Goal: Task Accomplishment & Management: Manage account settings

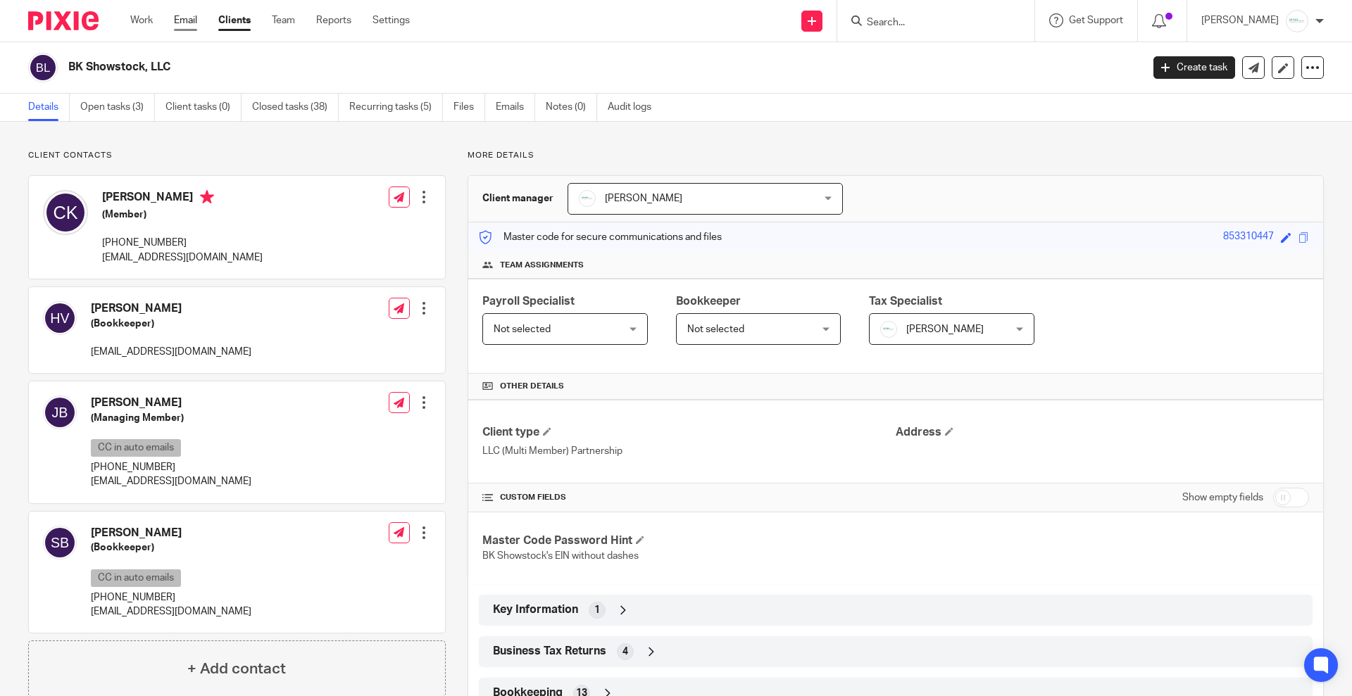
click at [192, 23] on link "Email" at bounding box center [185, 20] width 23 height 14
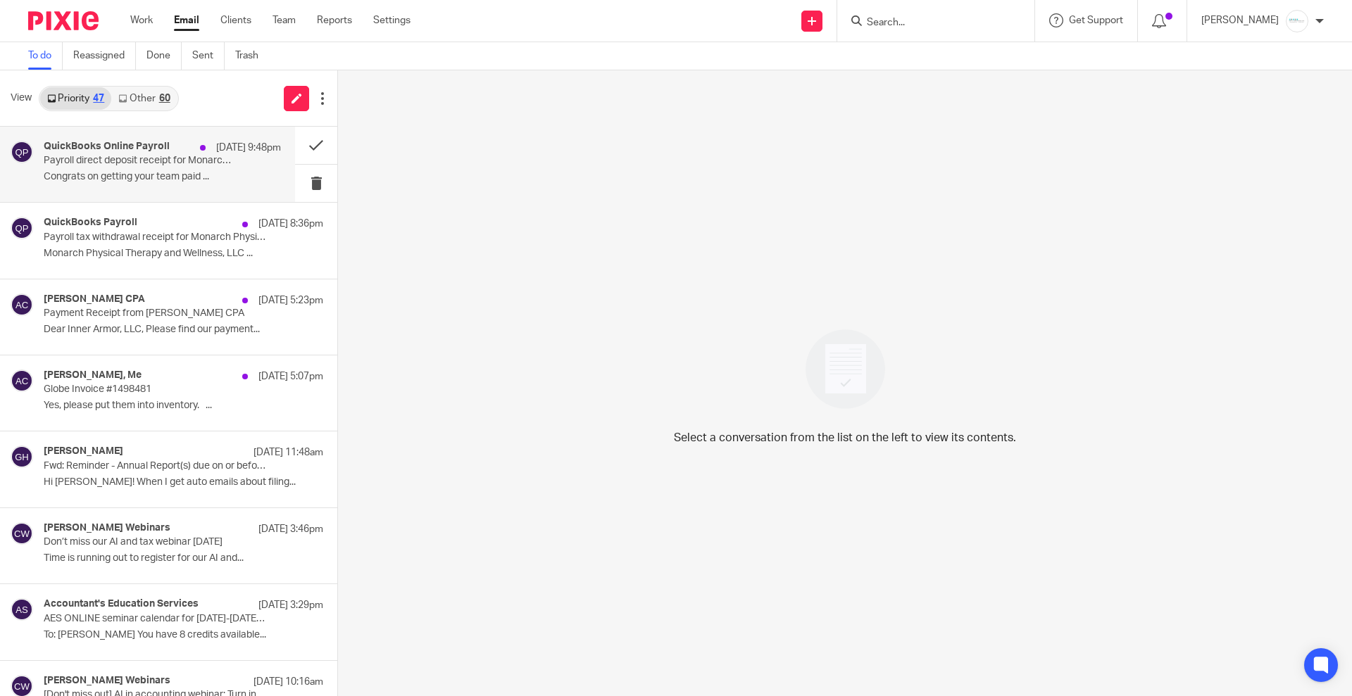
click at [133, 156] on p "Payroll direct deposit receipt for Monarch Physical Therapy and Wellness, LLC" at bounding box center [139, 161] width 190 height 12
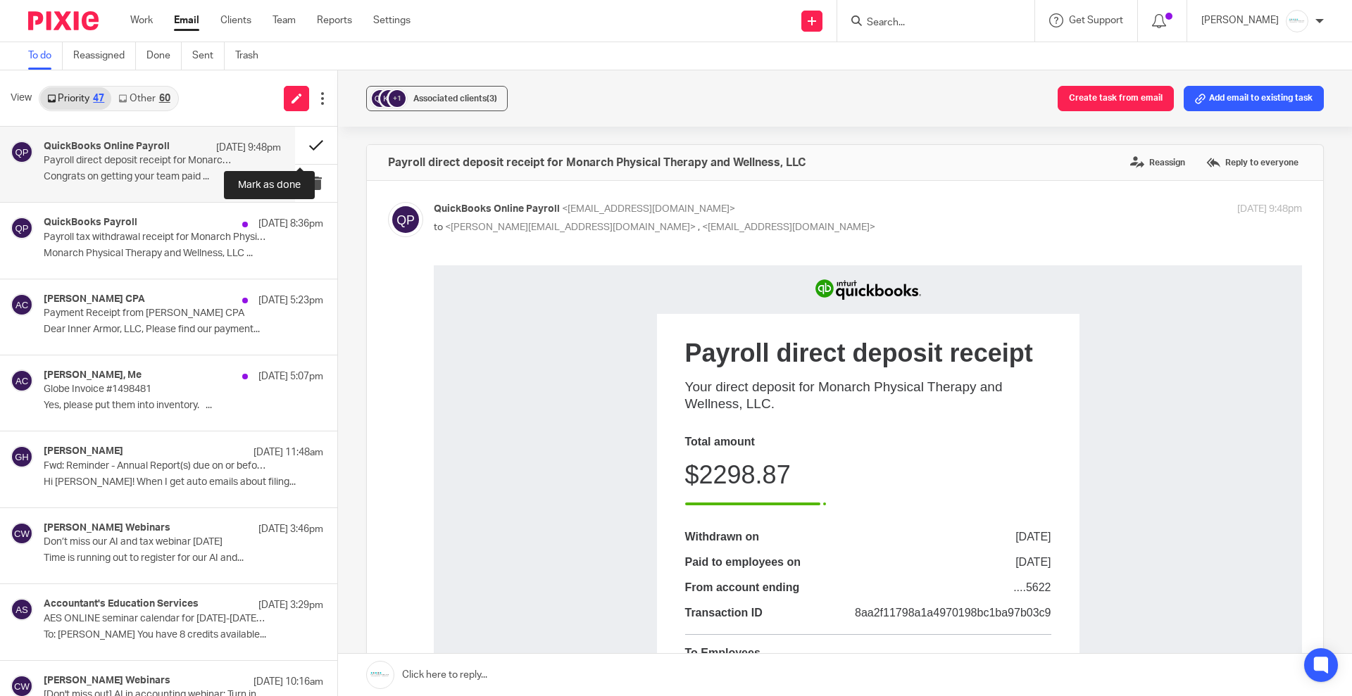
click at [306, 146] on button at bounding box center [316, 145] width 42 height 37
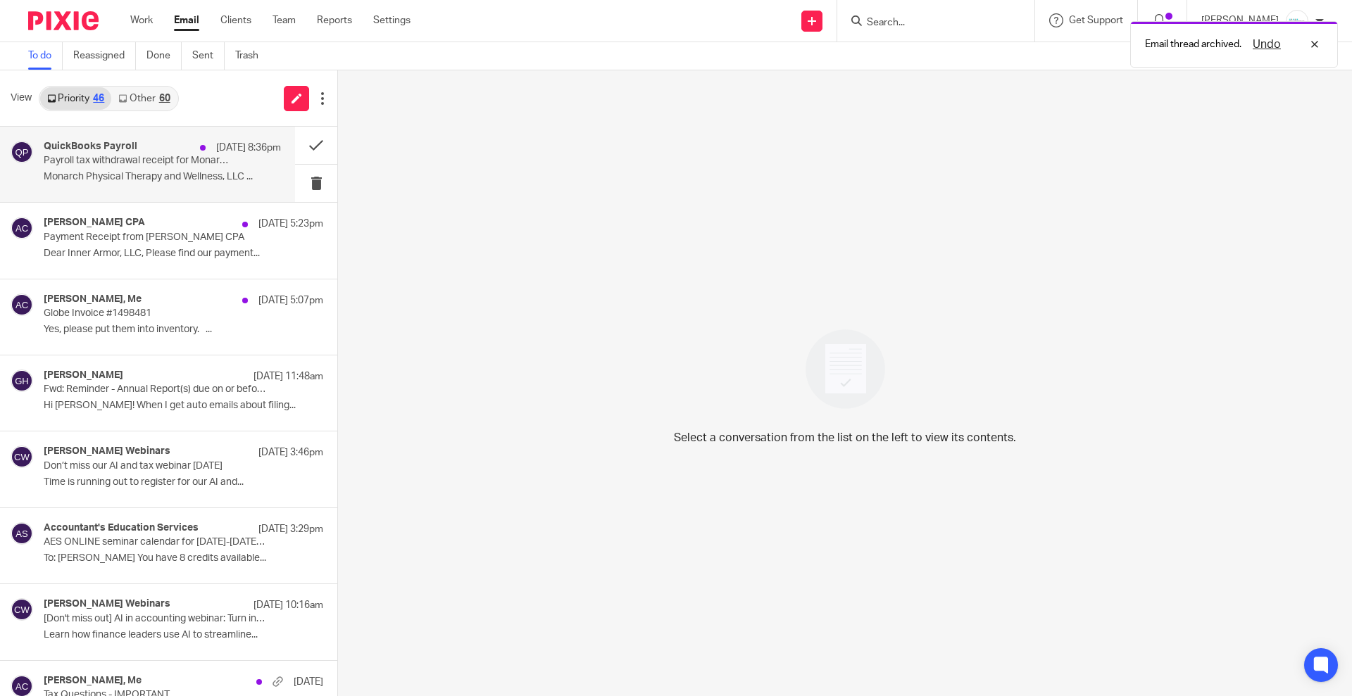
click at [170, 165] on p "Payroll tax withdrawal receipt for Monarch Physical Therapy and Wellness, LLC" at bounding box center [139, 161] width 190 height 12
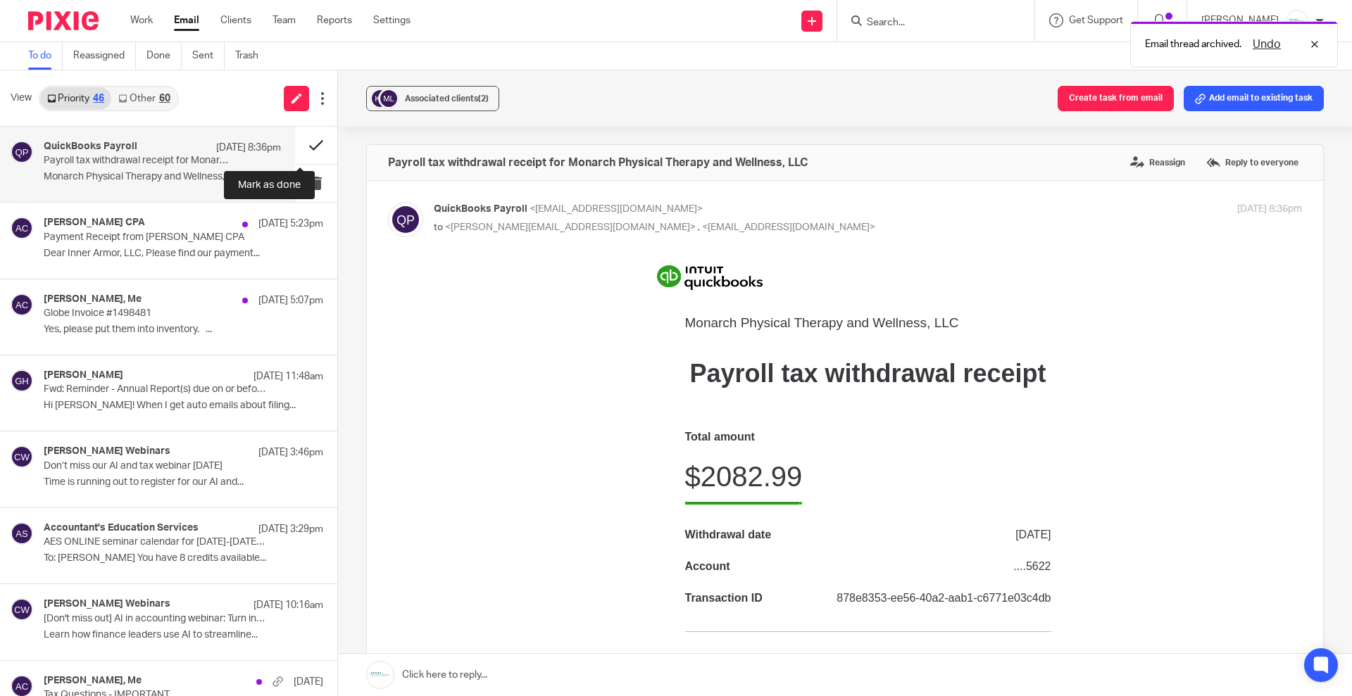
click at [304, 147] on button at bounding box center [316, 145] width 42 height 37
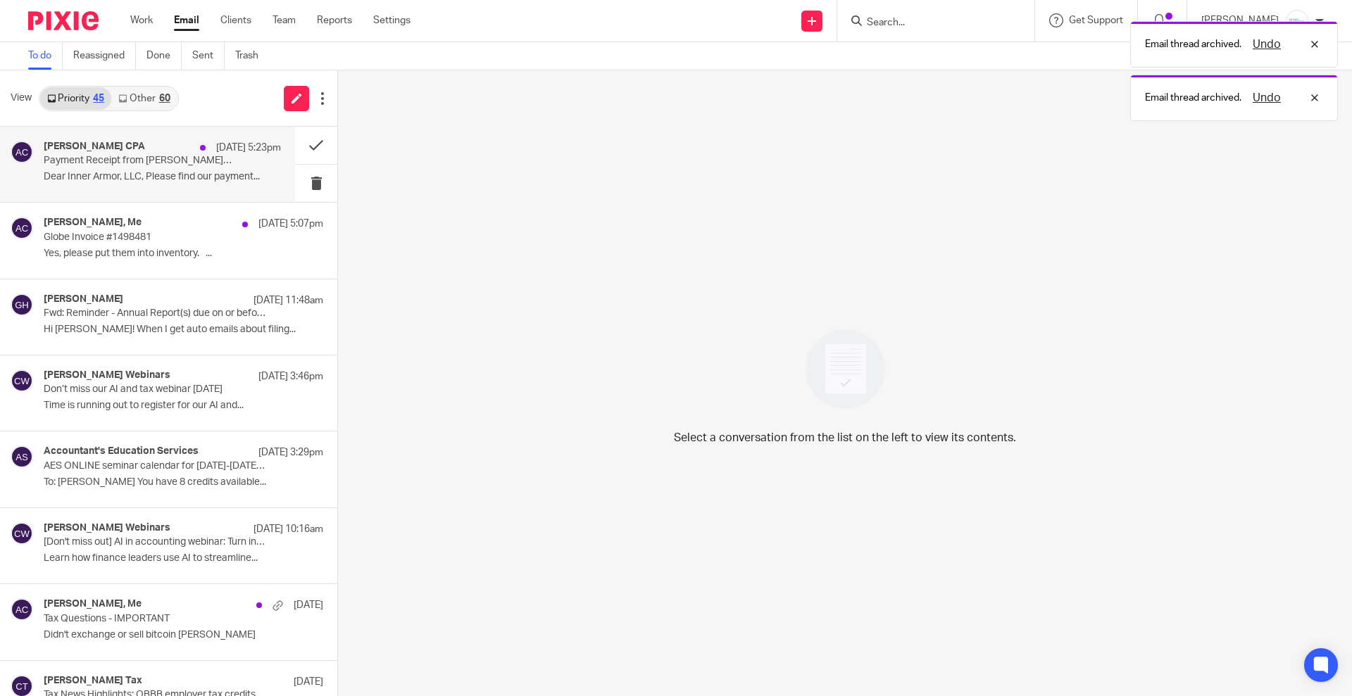
click at [173, 175] on p "Dear Inner Armor, LLC, Please find our payment..." at bounding box center [162, 177] width 237 height 12
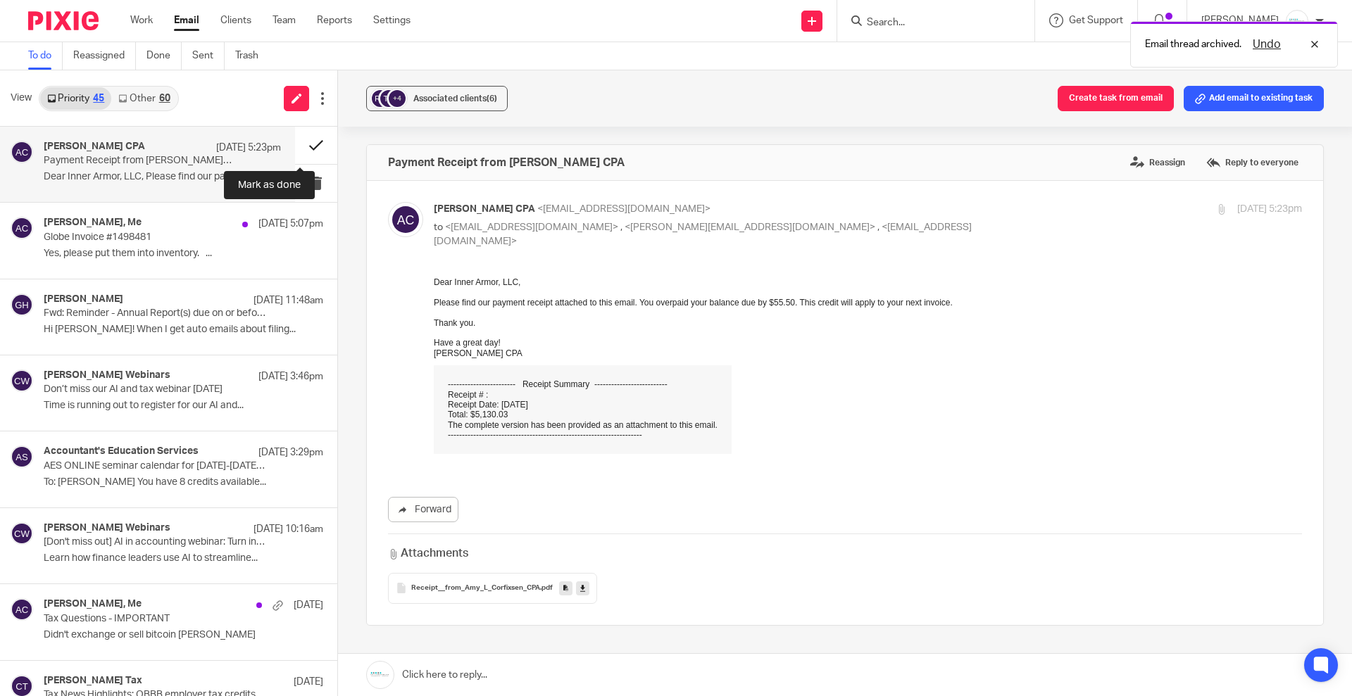
click at [303, 141] on button at bounding box center [316, 145] width 42 height 37
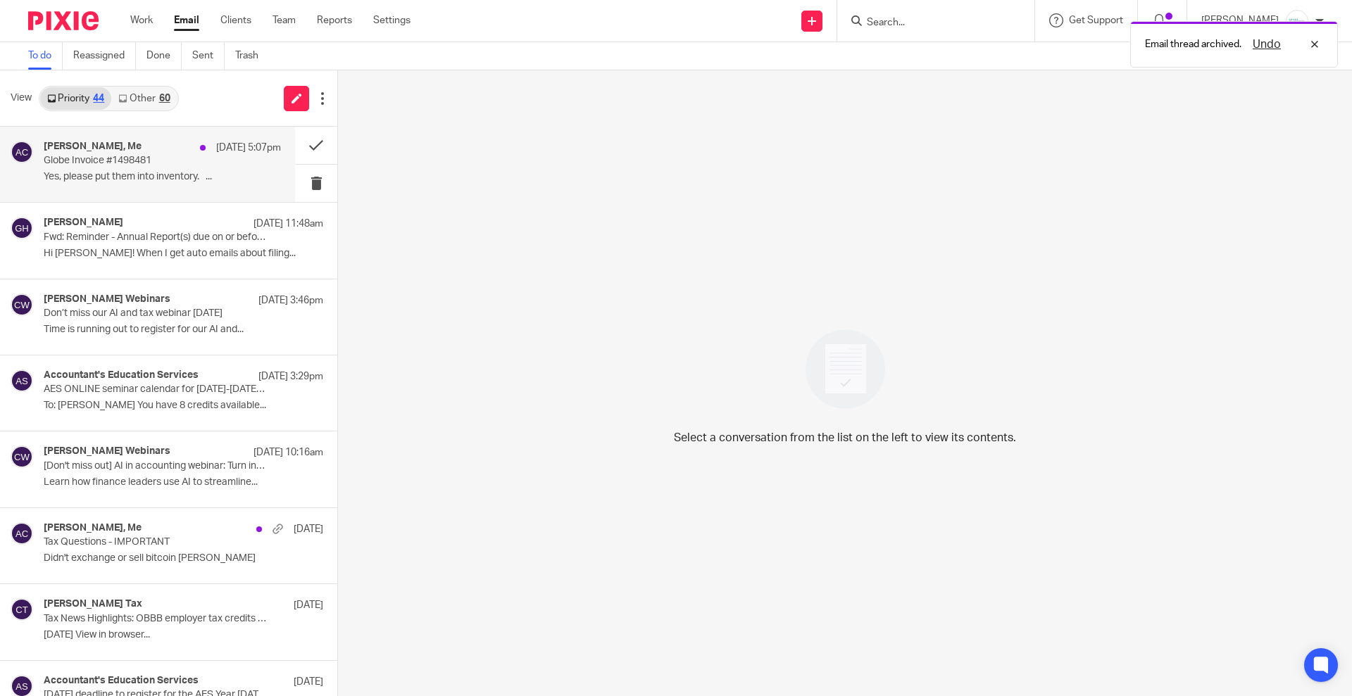
click at [147, 174] on p "Yes, please put them into inventory. ..." at bounding box center [162, 177] width 237 height 12
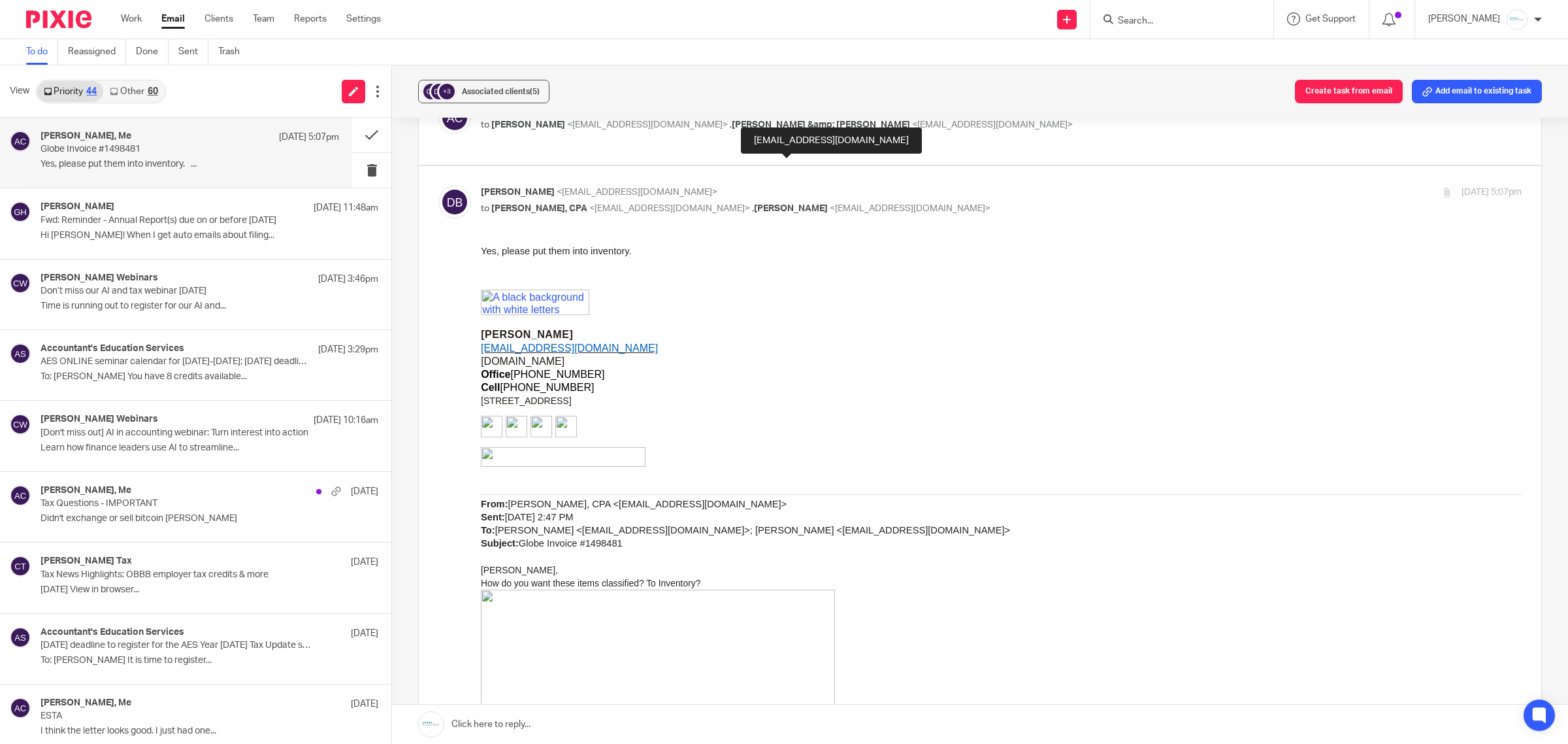
scroll to position [82, 0]
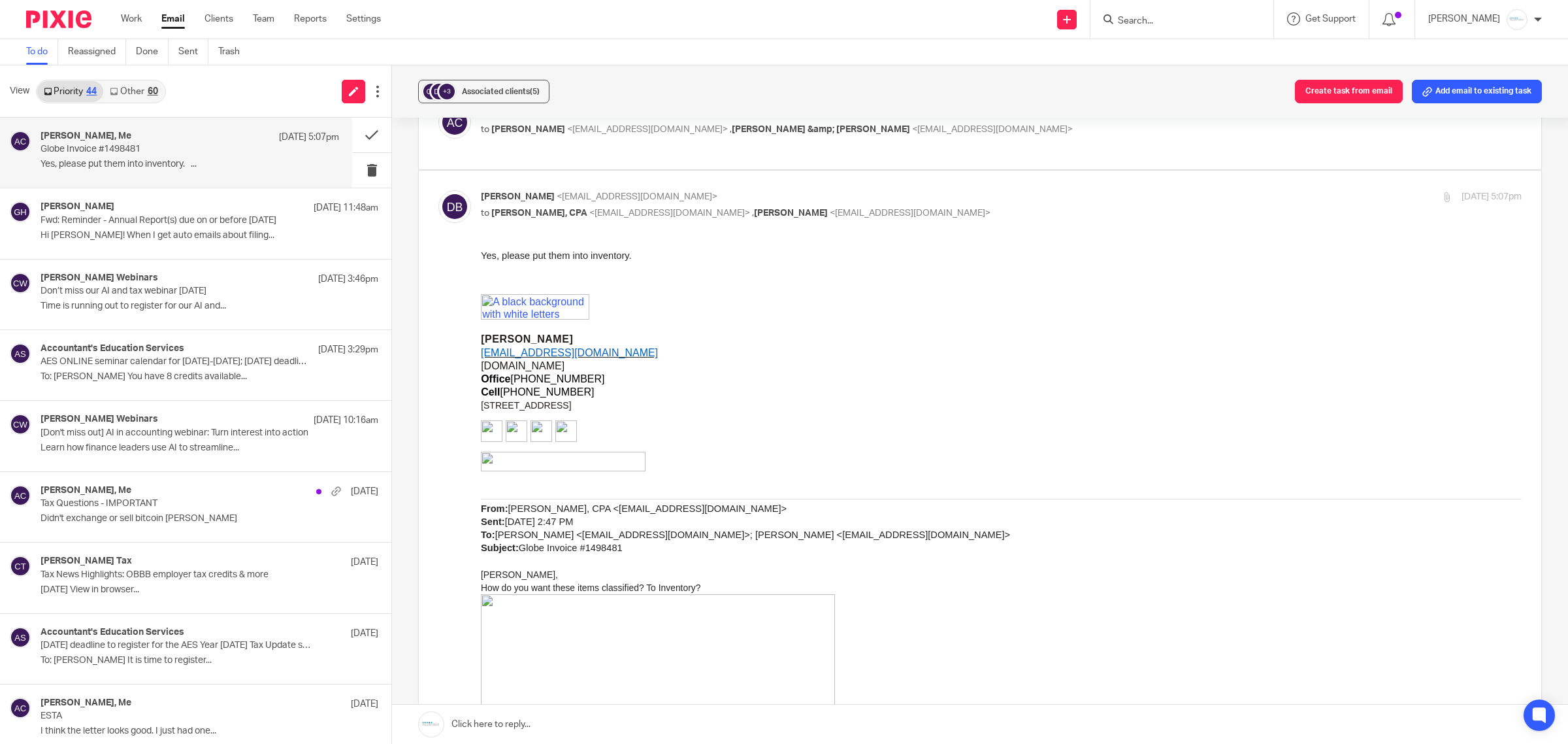
click at [713, 134] on p "to Dave Beemer <dbeemer@gabrielgrp.com> , Rick &amp; Holly Utting <hollyutting@…" at bounding box center [828, 129] width 694 height 14
checkbox input "true"
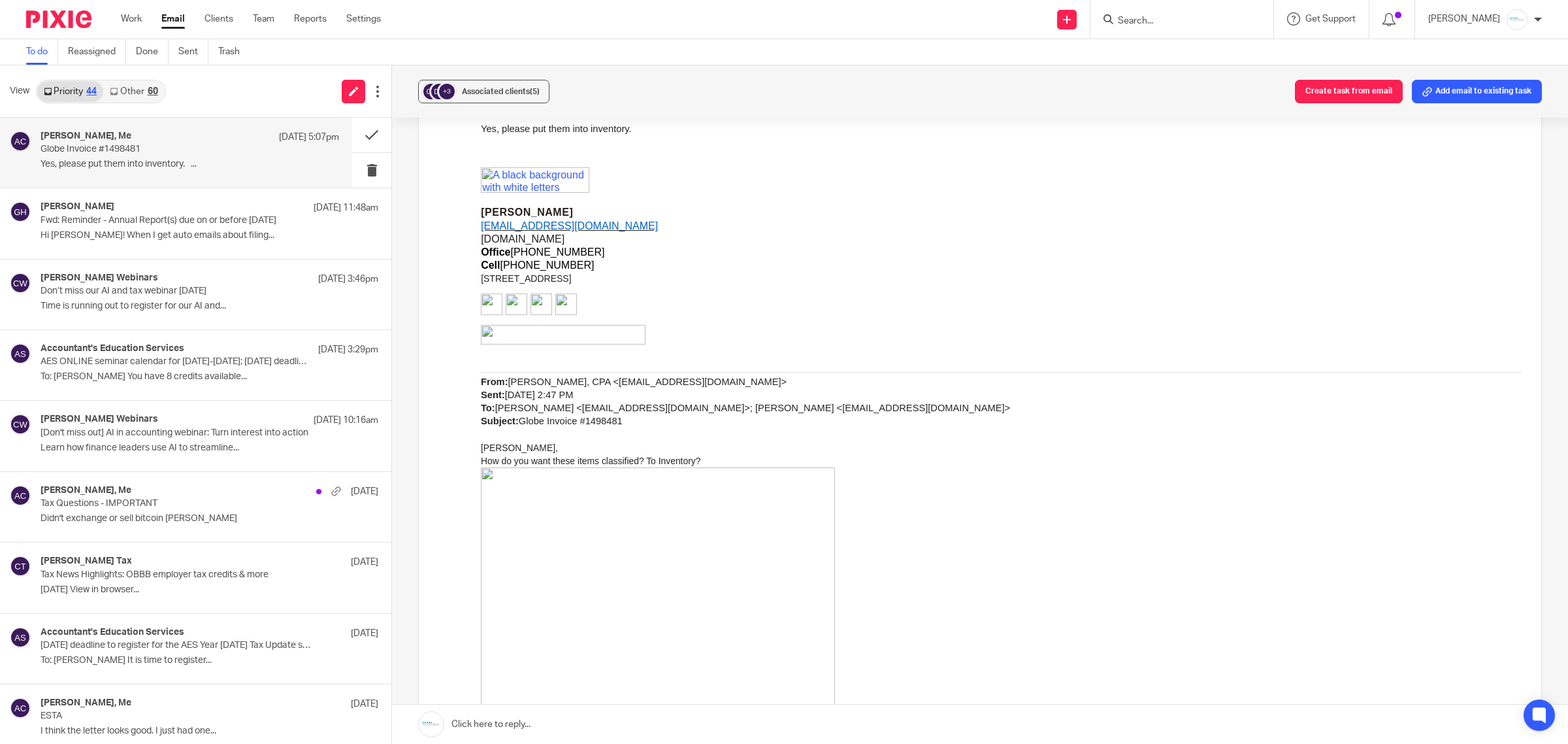
scroll to position [899, 0]
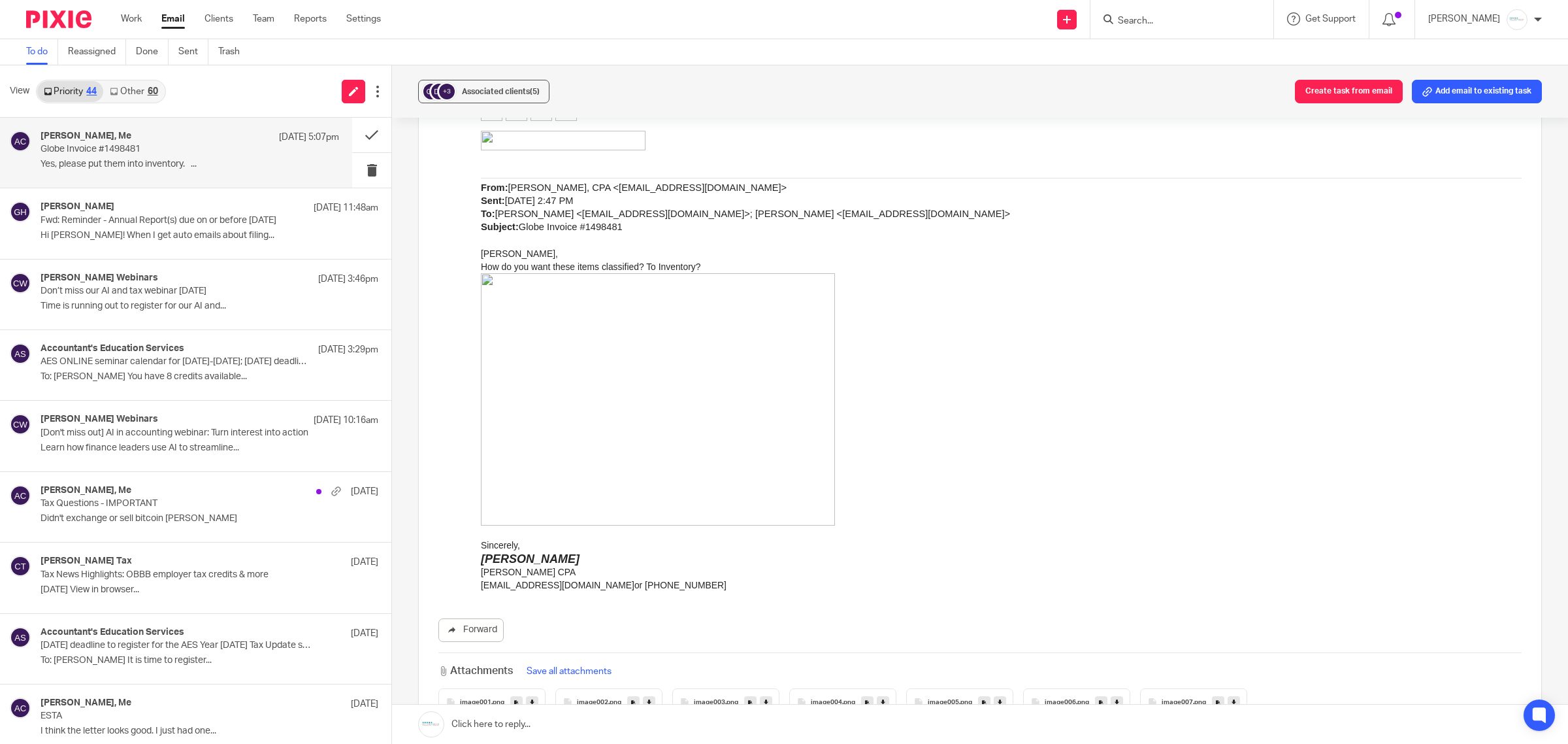
click at [745, 408] on img at bounding box center [658, 400] width 355 height 253
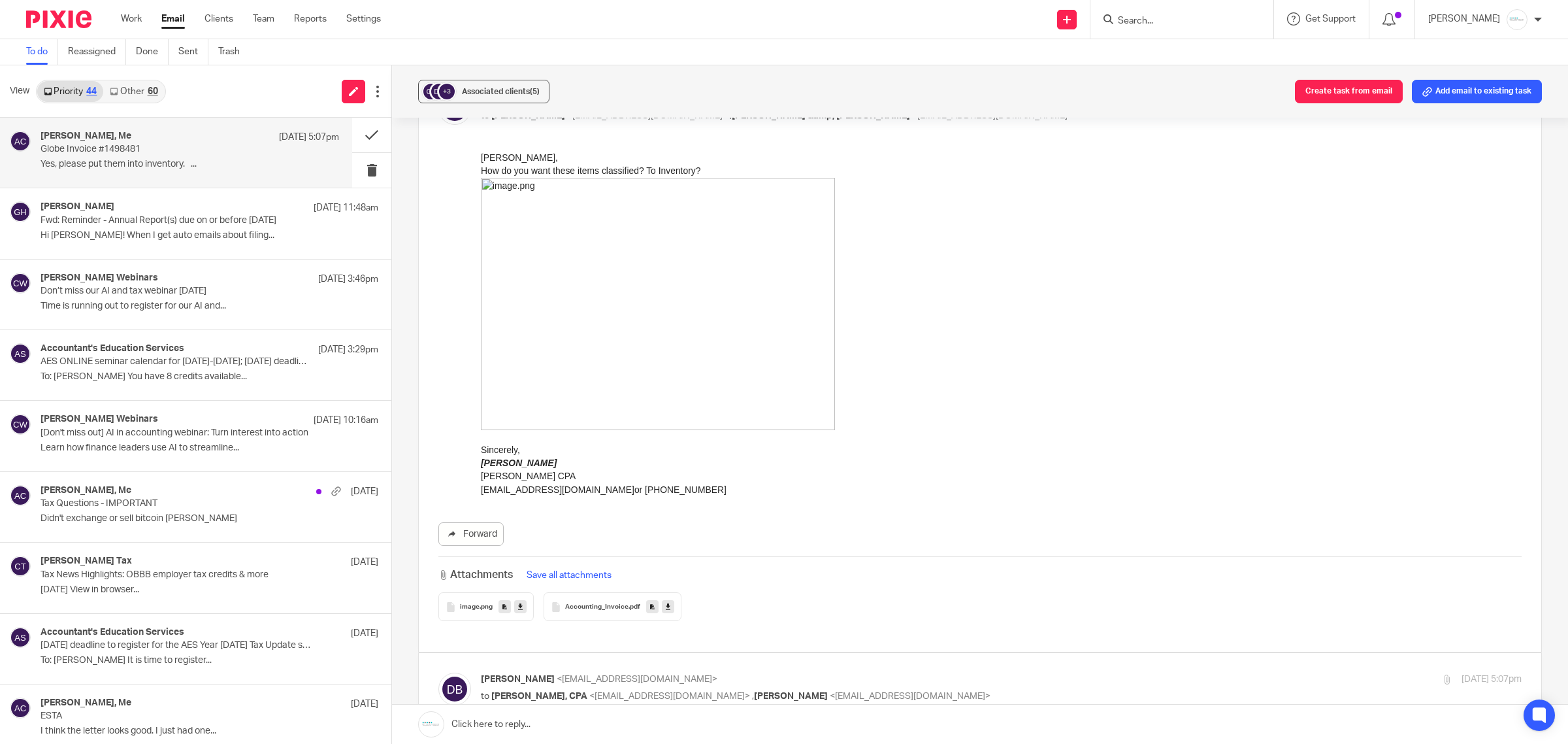
scroll to position [82, 0]
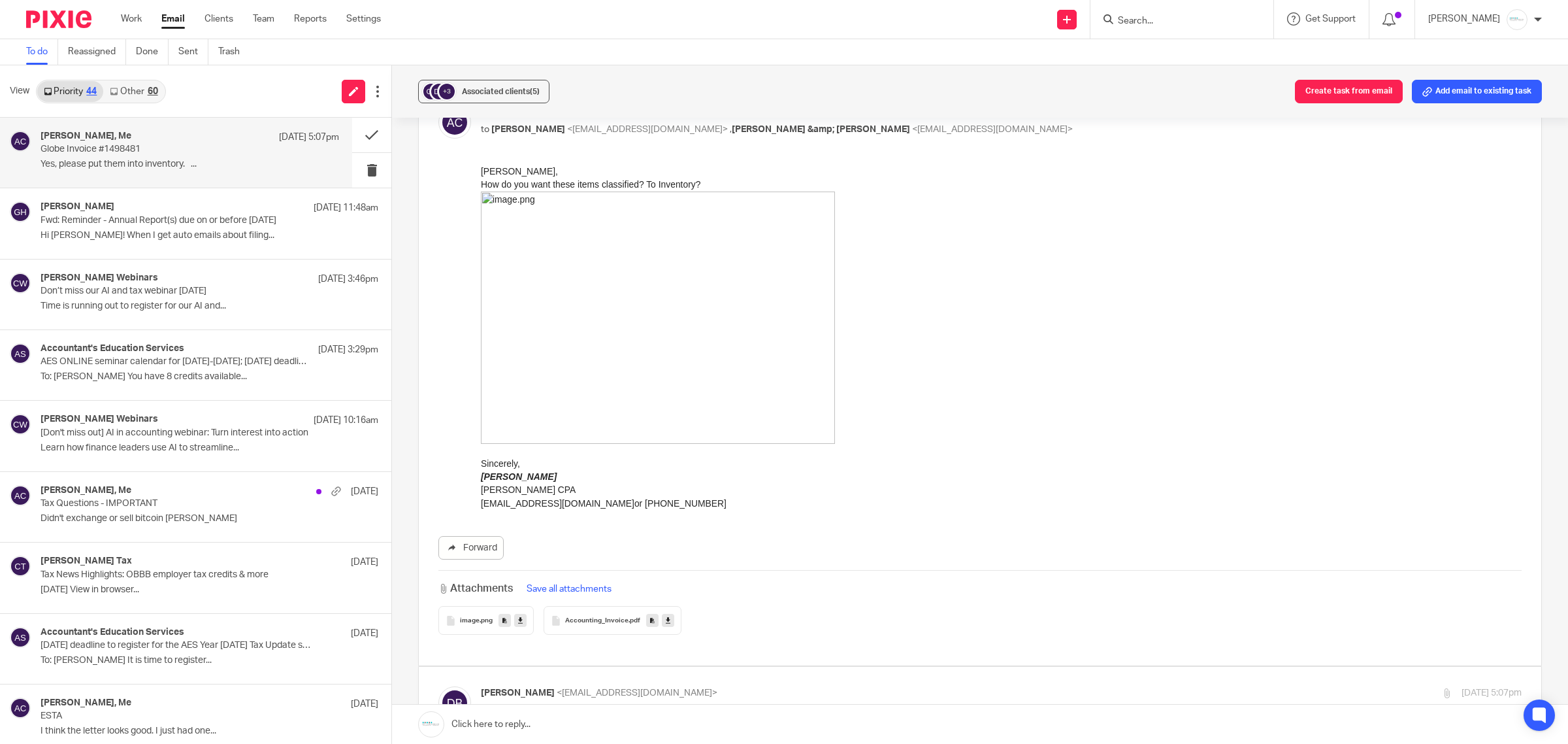
click at [606, 317] on img at bounding box center [658, 318] width 355 height 253
click at [586, 621] on span "Accounting_Invoice" at bounding box center [597, 621] width 63 height 7
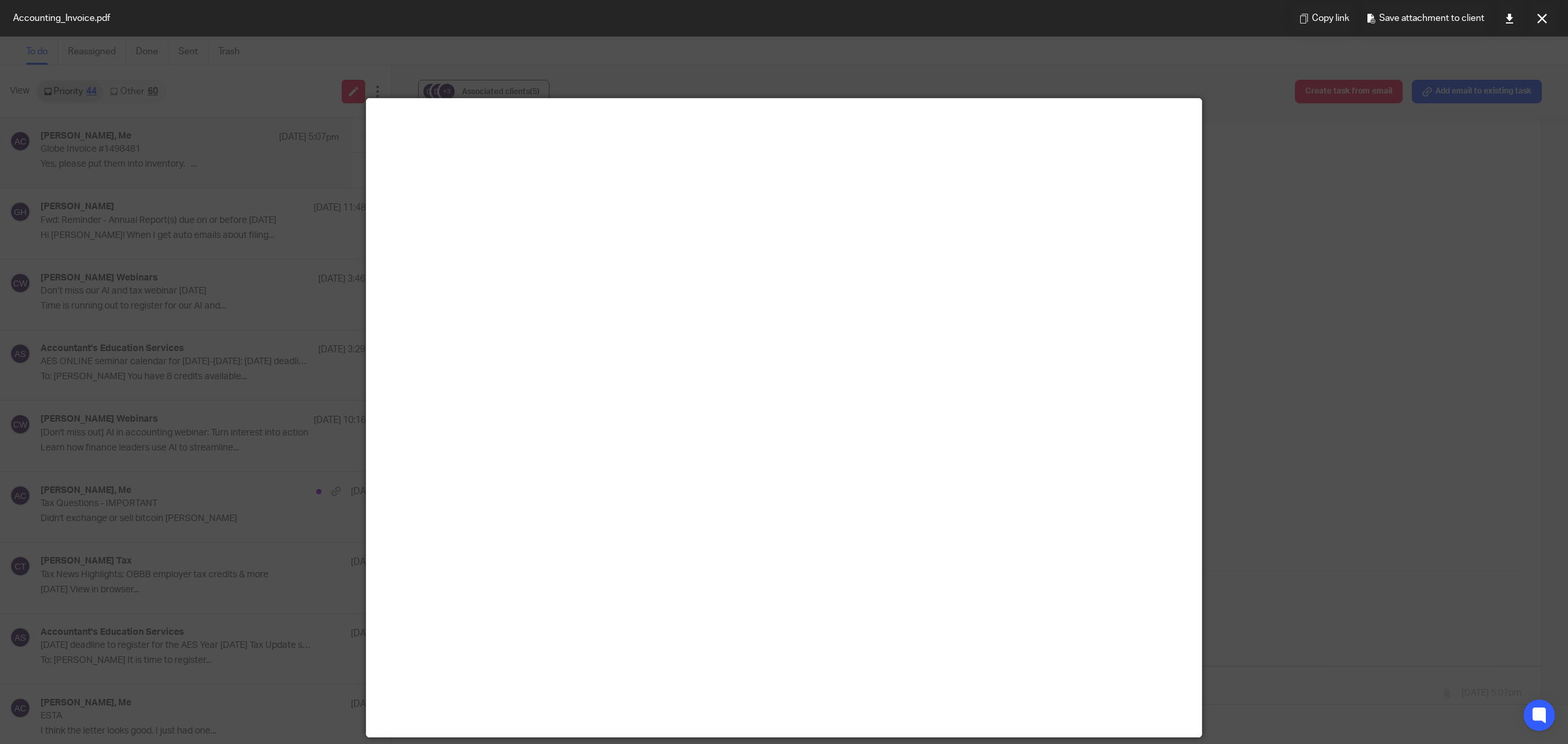
click at [1254, 17] on button at bounding box center [1542, 19] width 26 height 26
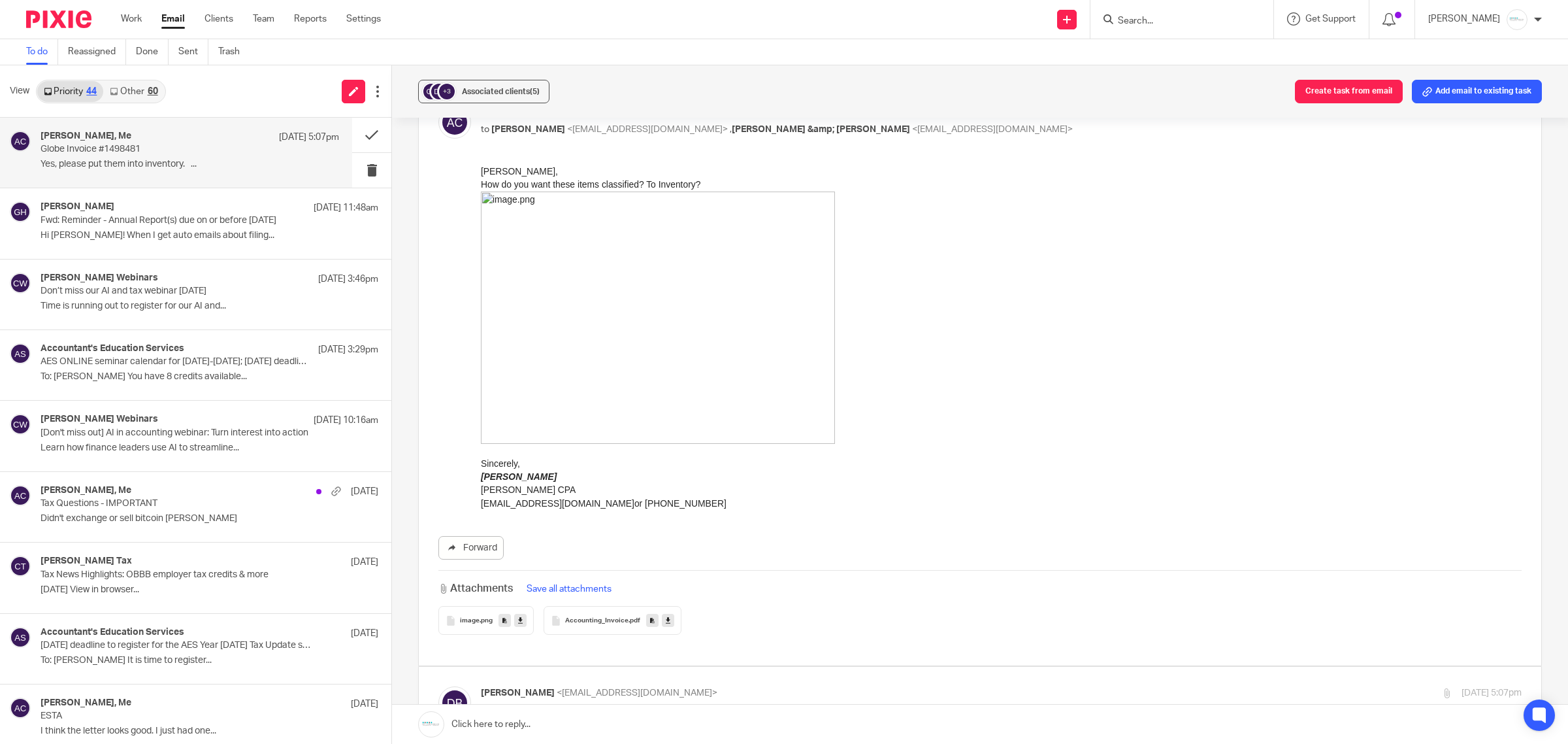
click at [583, 620] on span "Accounting_Invoice" at bounding box center [597, 621] width 63 height 7
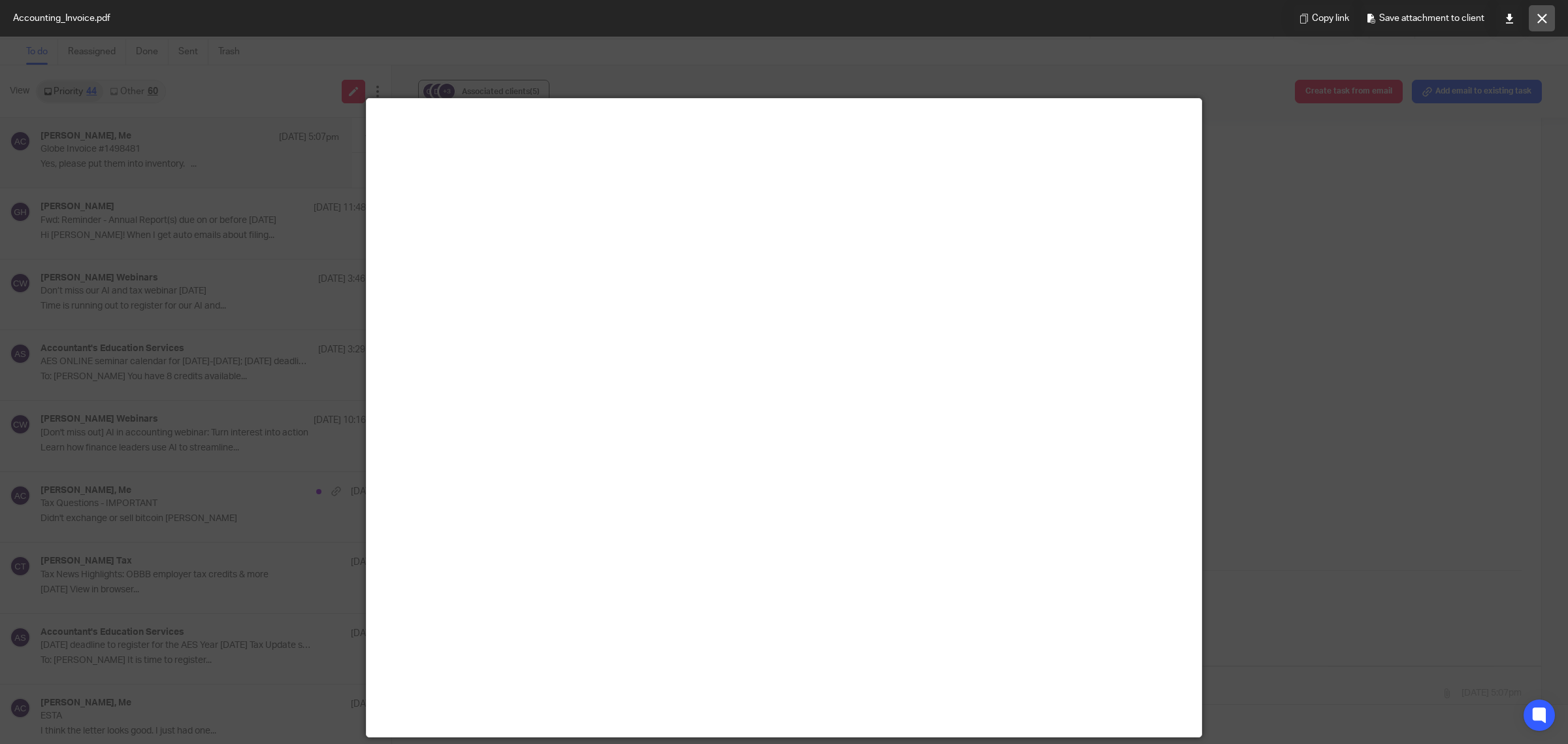
click at [1254, 26] on button at bounding box center [1542, 19] width 26 height 26
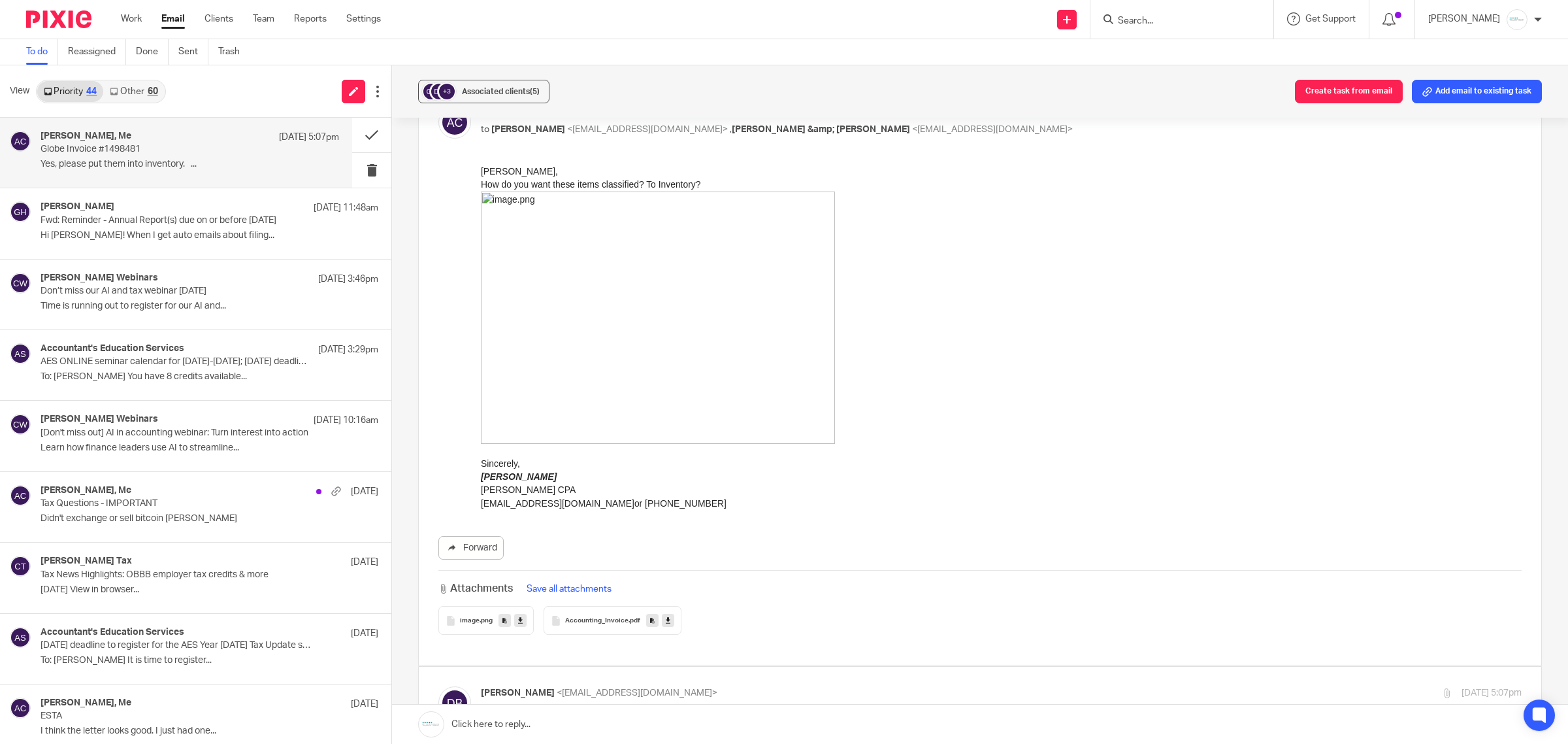
click at [586, 646] on link at bounding box center [979, 724] width 1176 height 39
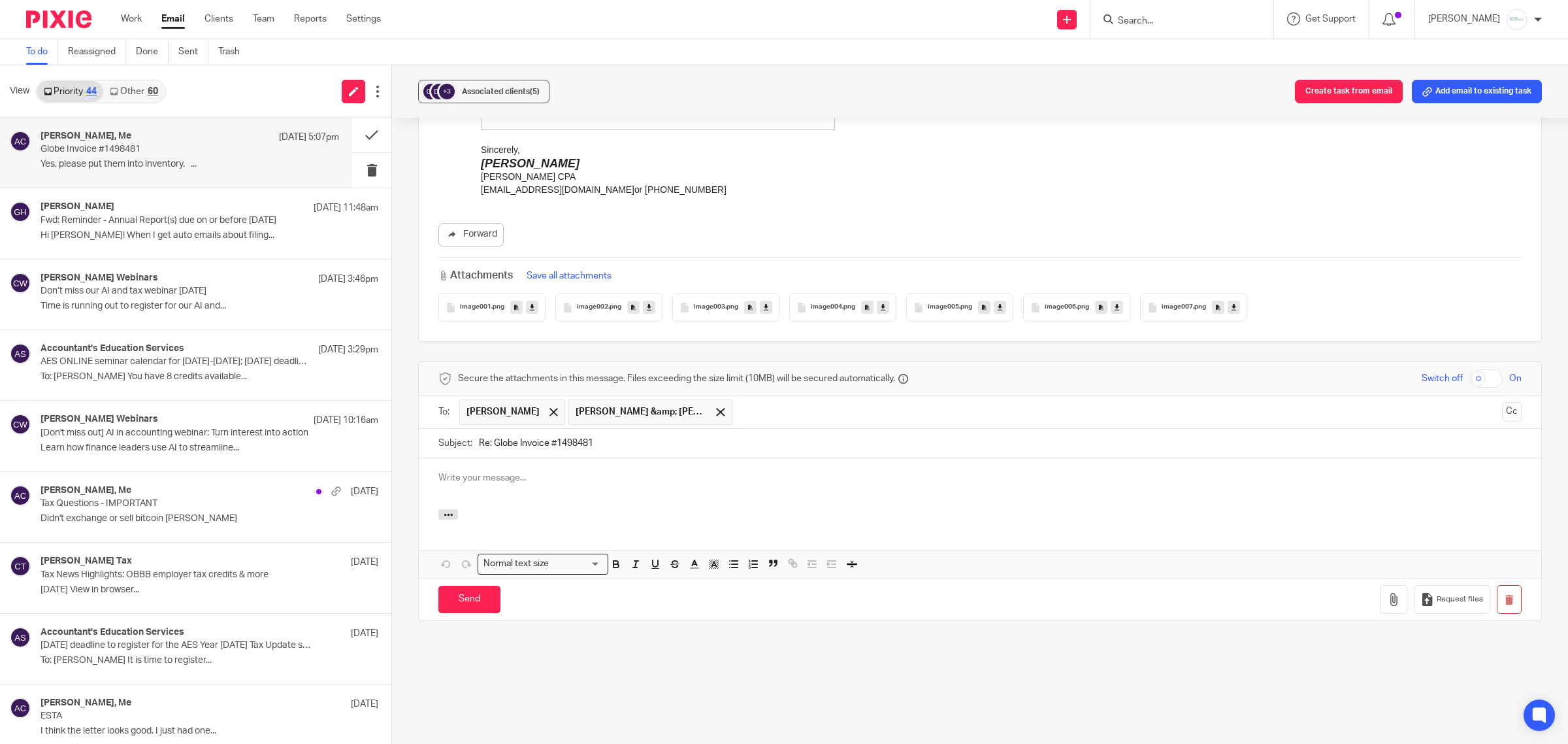
scroll to position [0, 0]
click at [456, 602] on input "Send" at bounding box center [469, 600] width 62 height 28
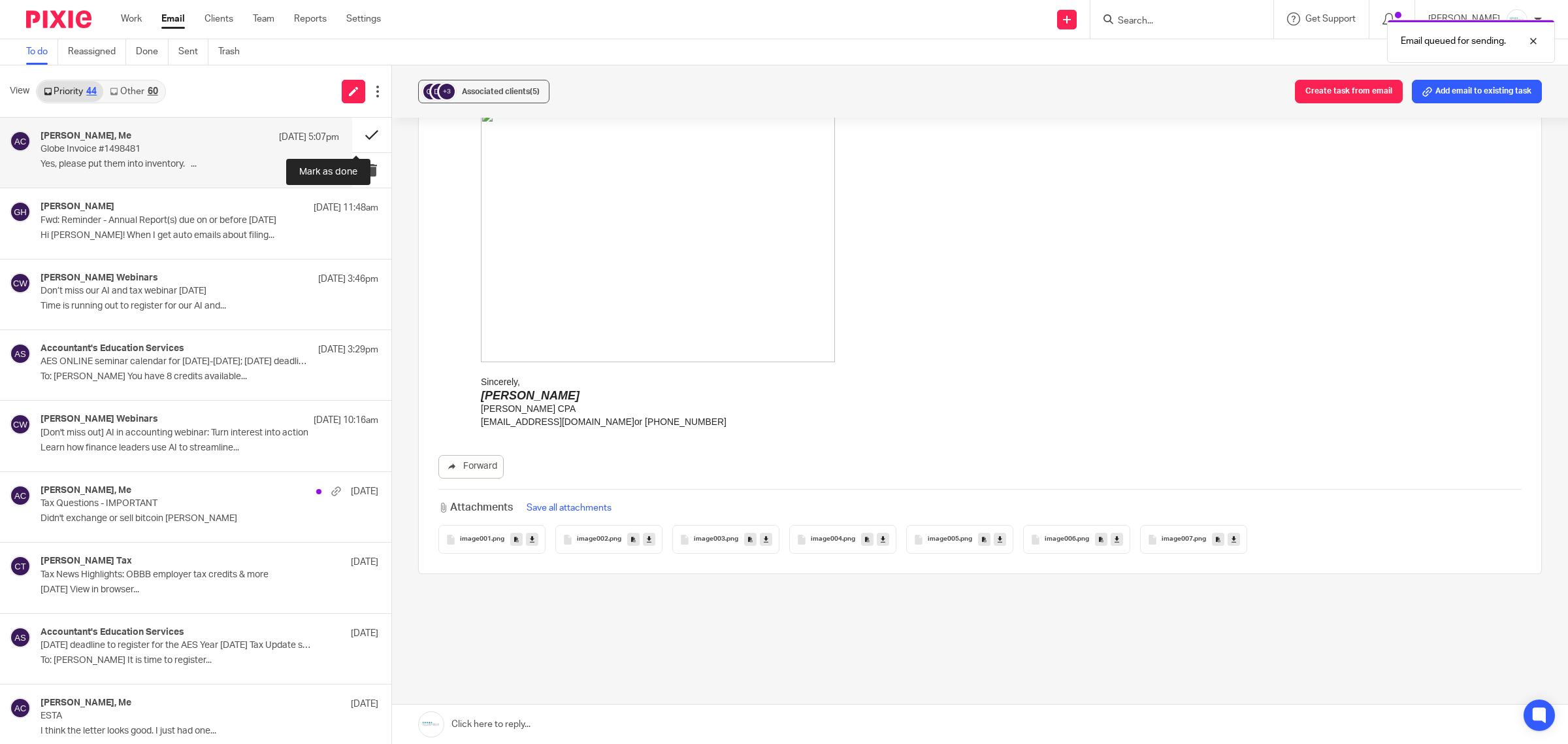
scroll to position [1064, 0]
click at [355, 140] on button at bounding box center [371, 135] width 39 height 34
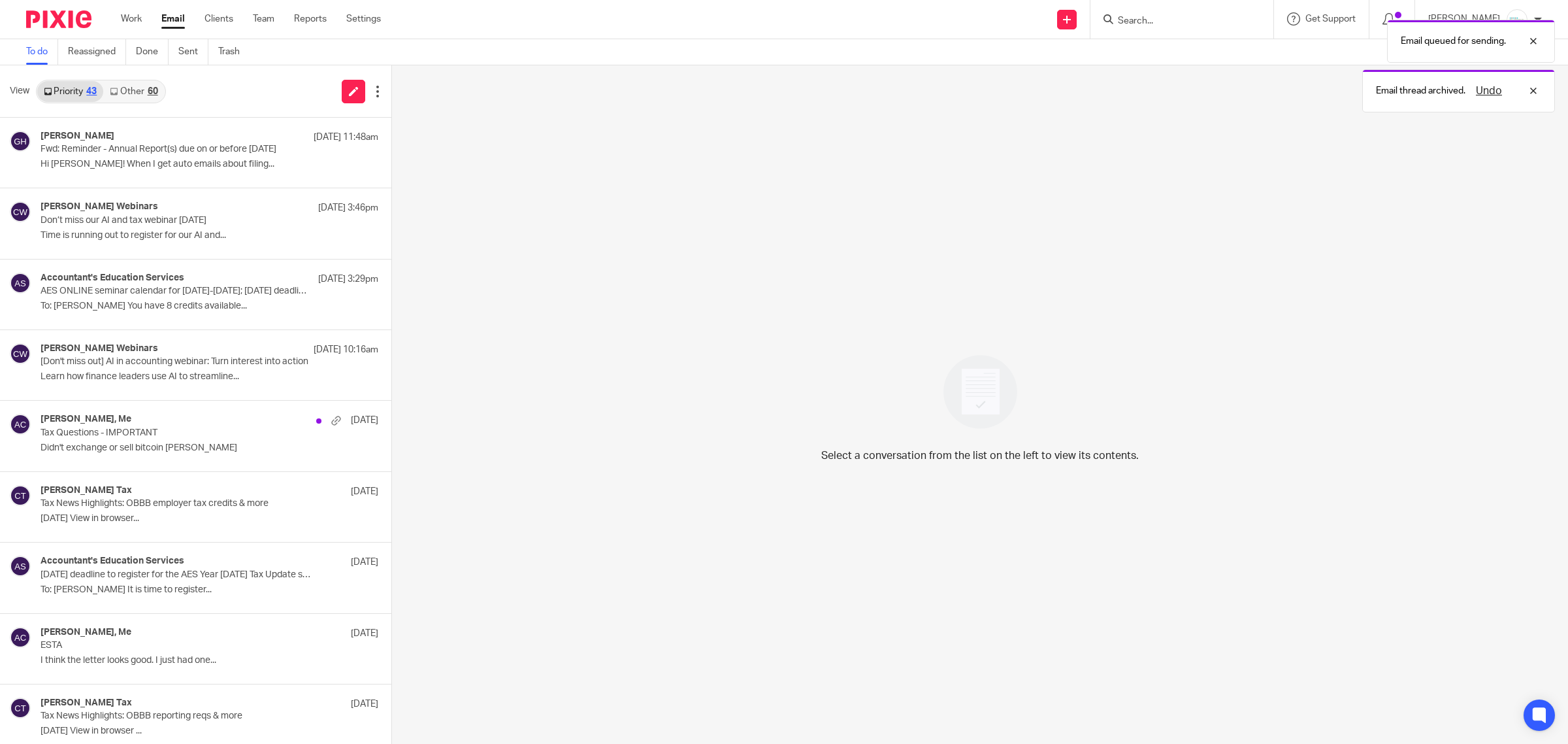
click at [142, 87] on link "Other 60" at bounding box center [133, 91] width 60 height 21
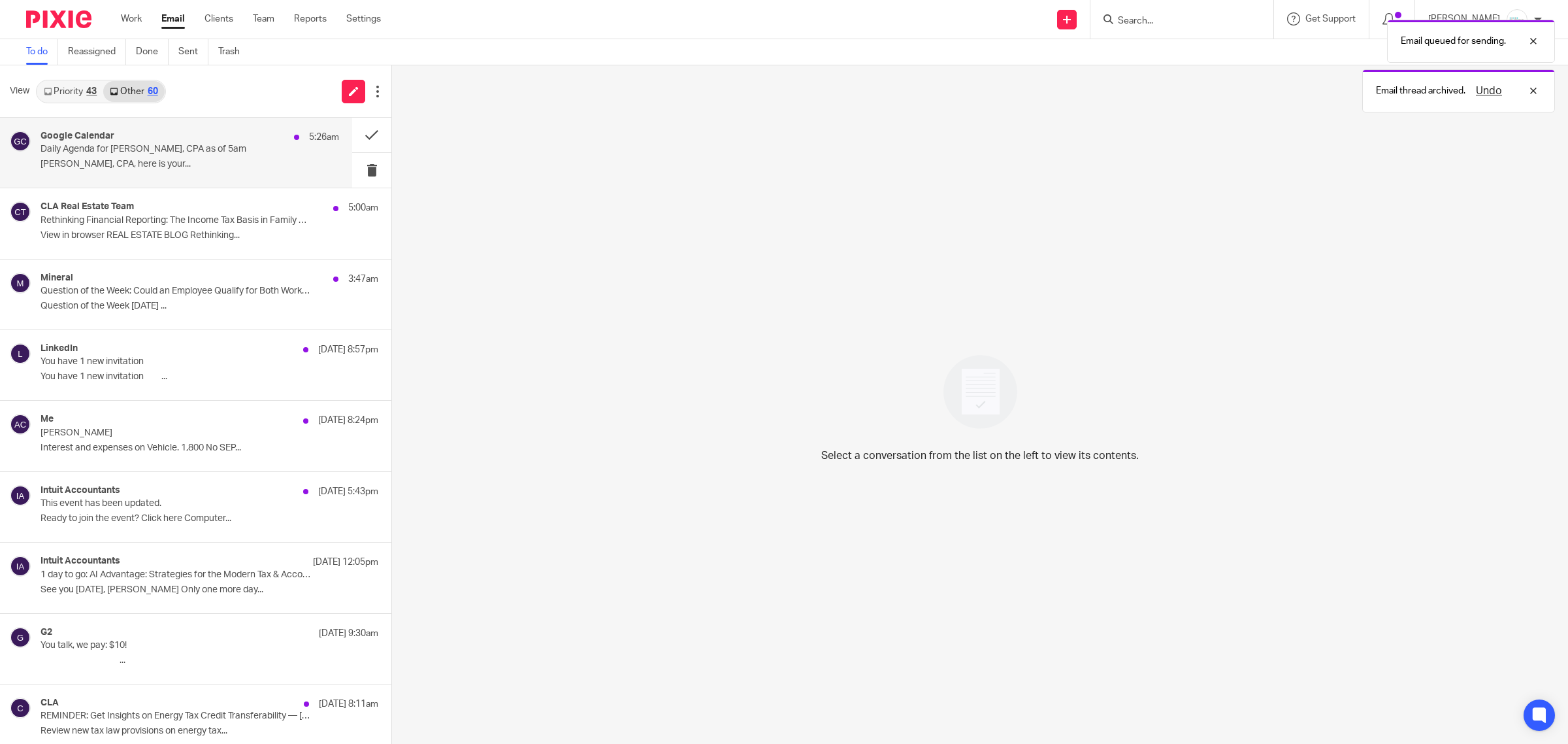
click at [114, 150] on p "Daily Agenda for Amy L Corfixsen, CPA as of 5am" at bounding box center [161, 150] width 240 height 11
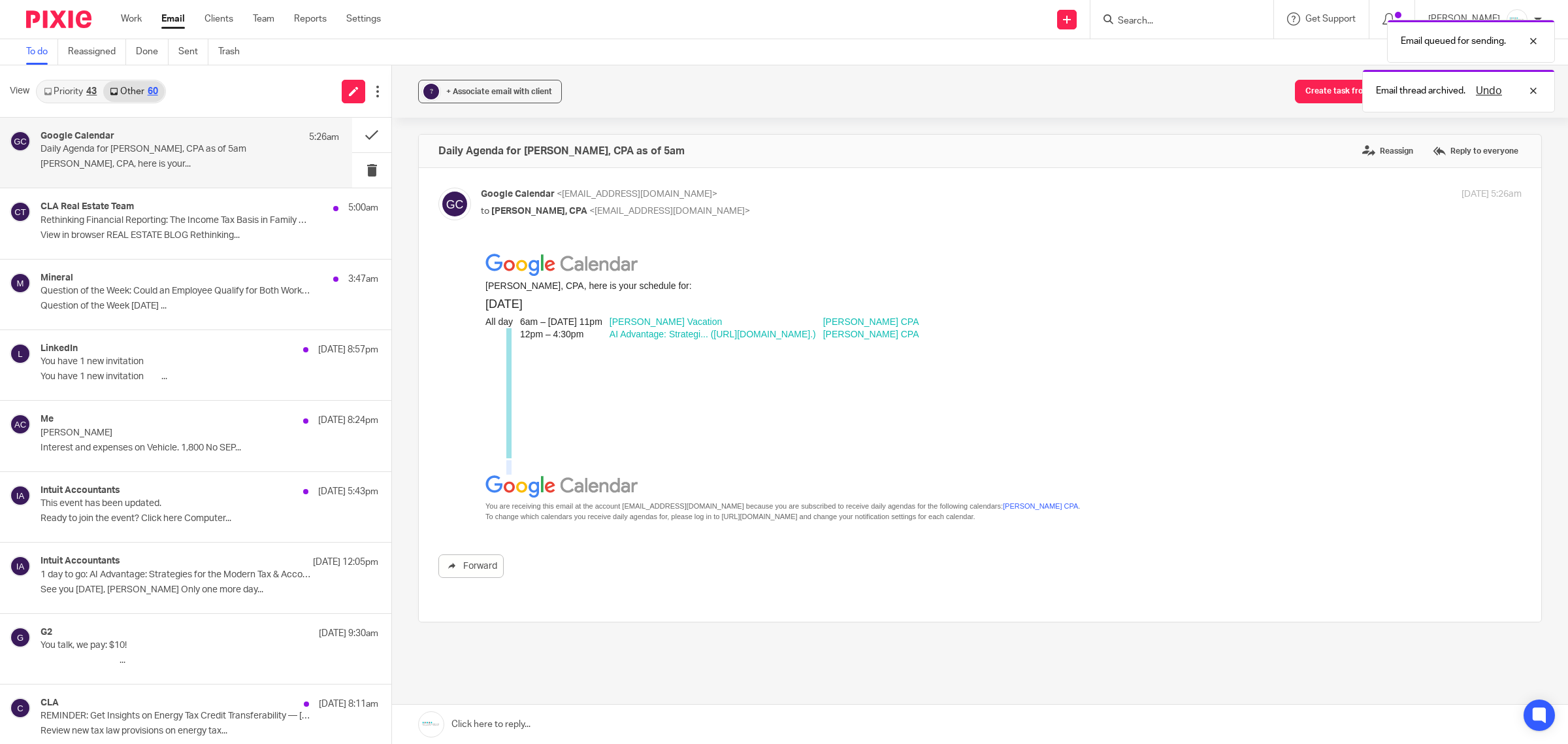
scroll to position [0, 0]
click at [356, 129] on button at bounding box center [371, 135] width 39 height 34
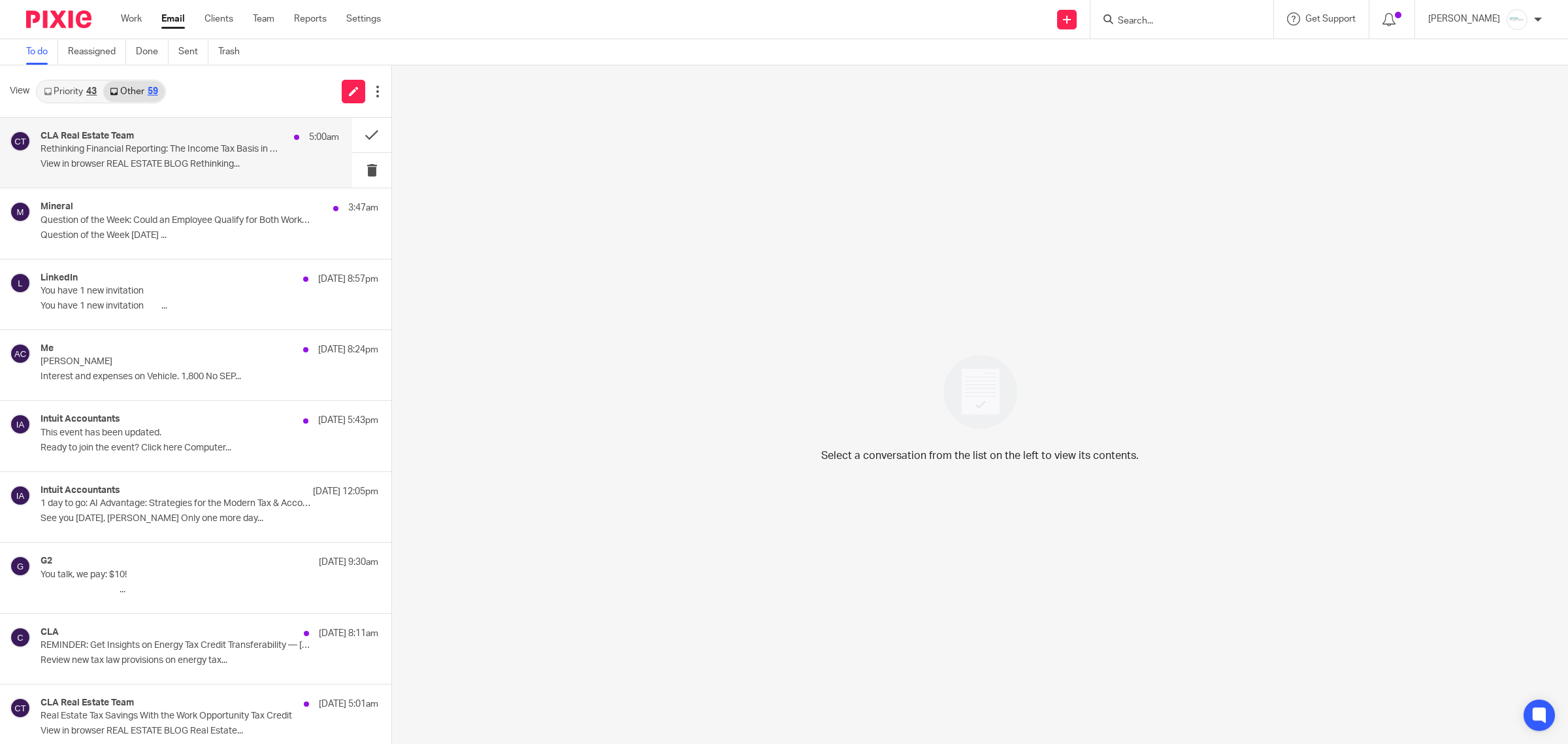
click at [188, 139] on div "CLA Real Estate Team 5:00am" at bounding box center [190, 137] width 299 height 13
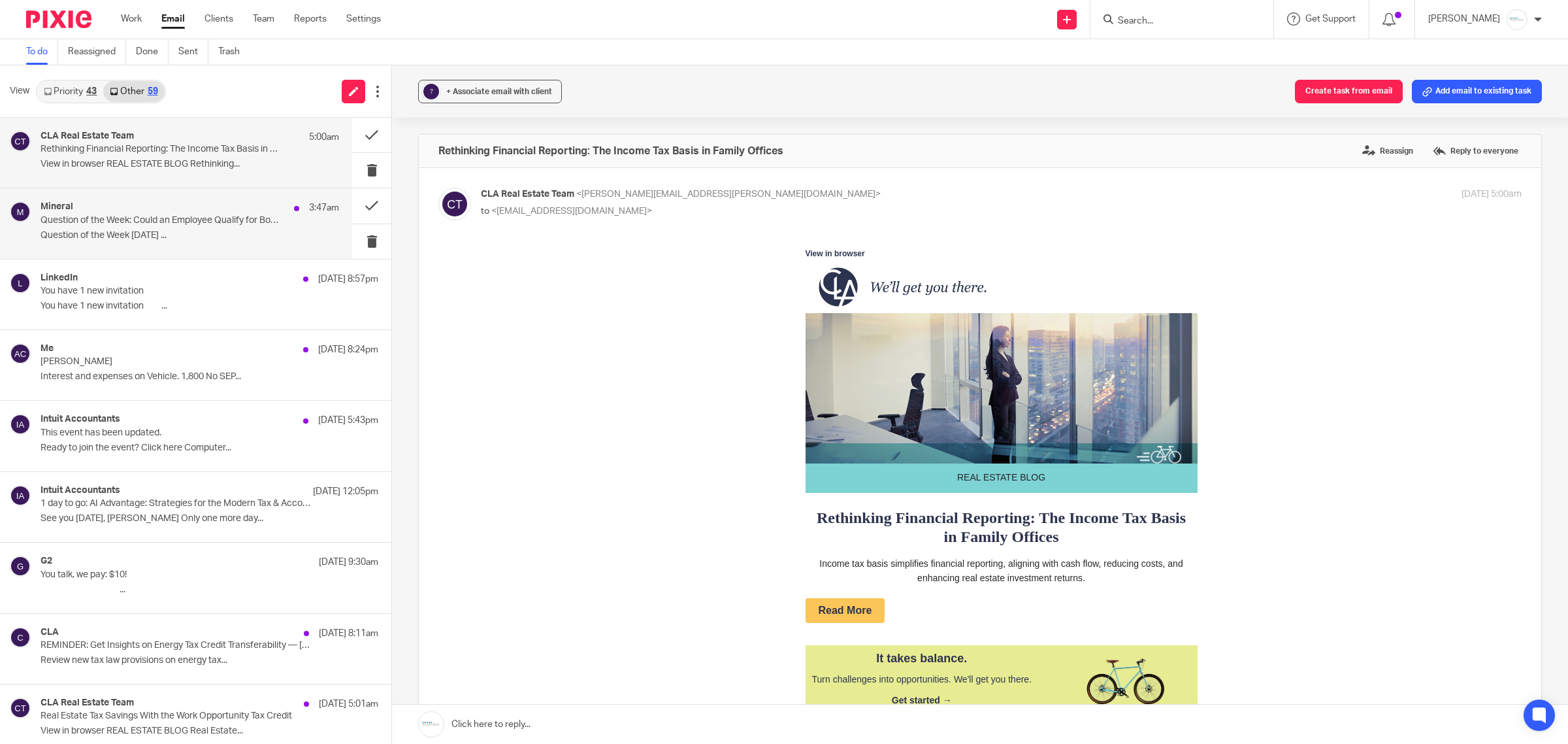
click at [185, 202] on div "Mineral 3:47am" at bounding box center [190, 208] width 299 height 13
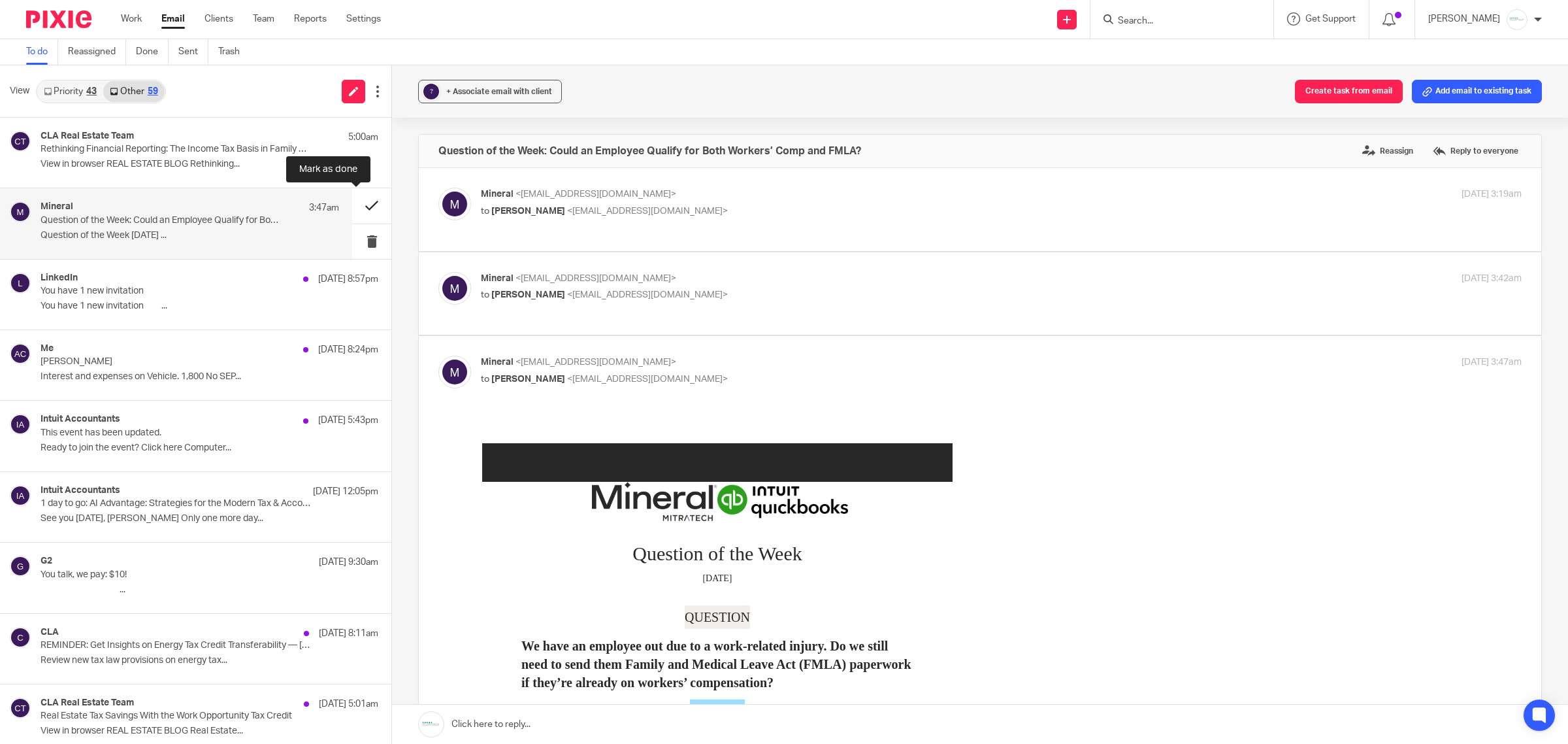
click at [353, 207] on button at bounding box center [371, 205] width 39 height 34
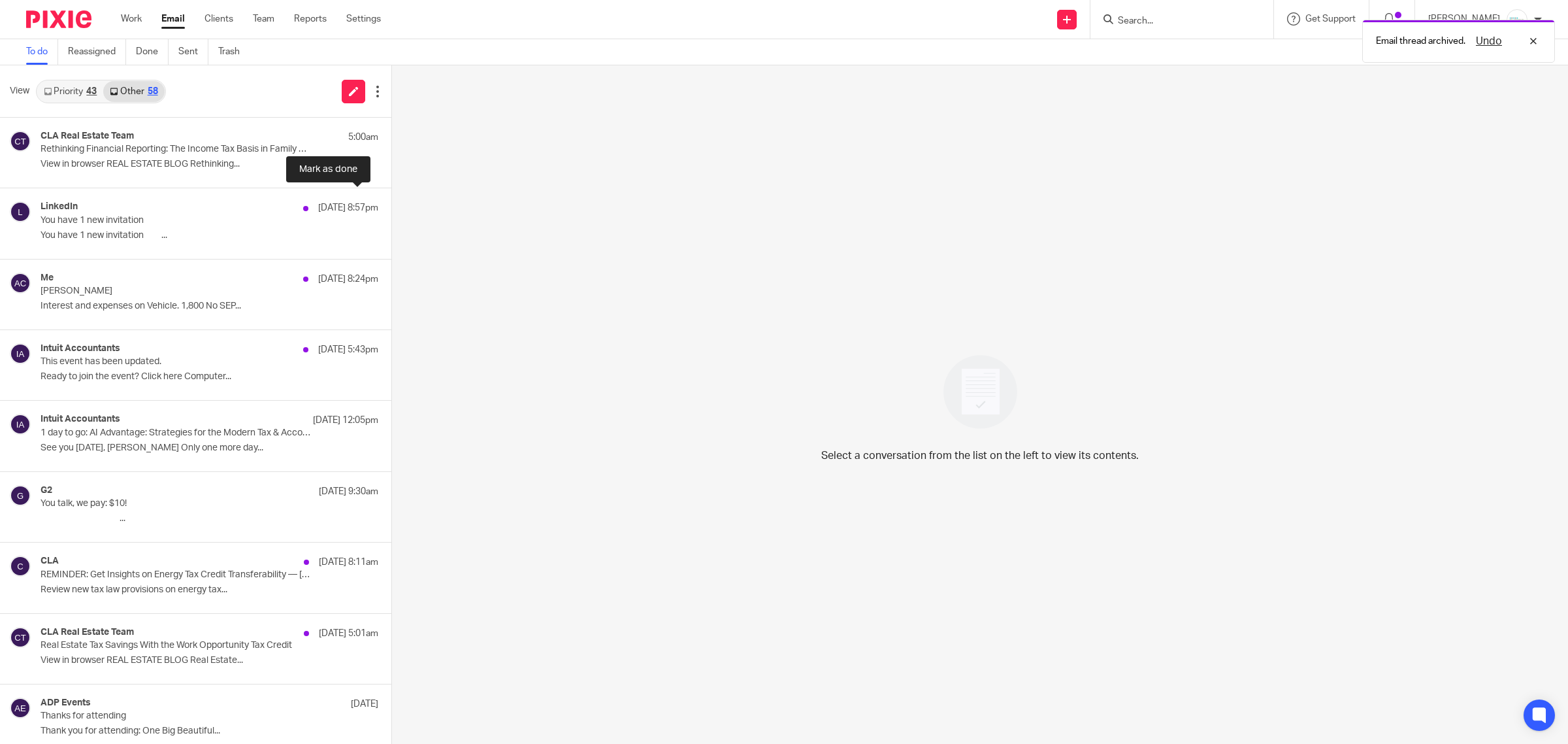
click at [392, 207] on button at bounding box center [396, 205] width 10 height 34
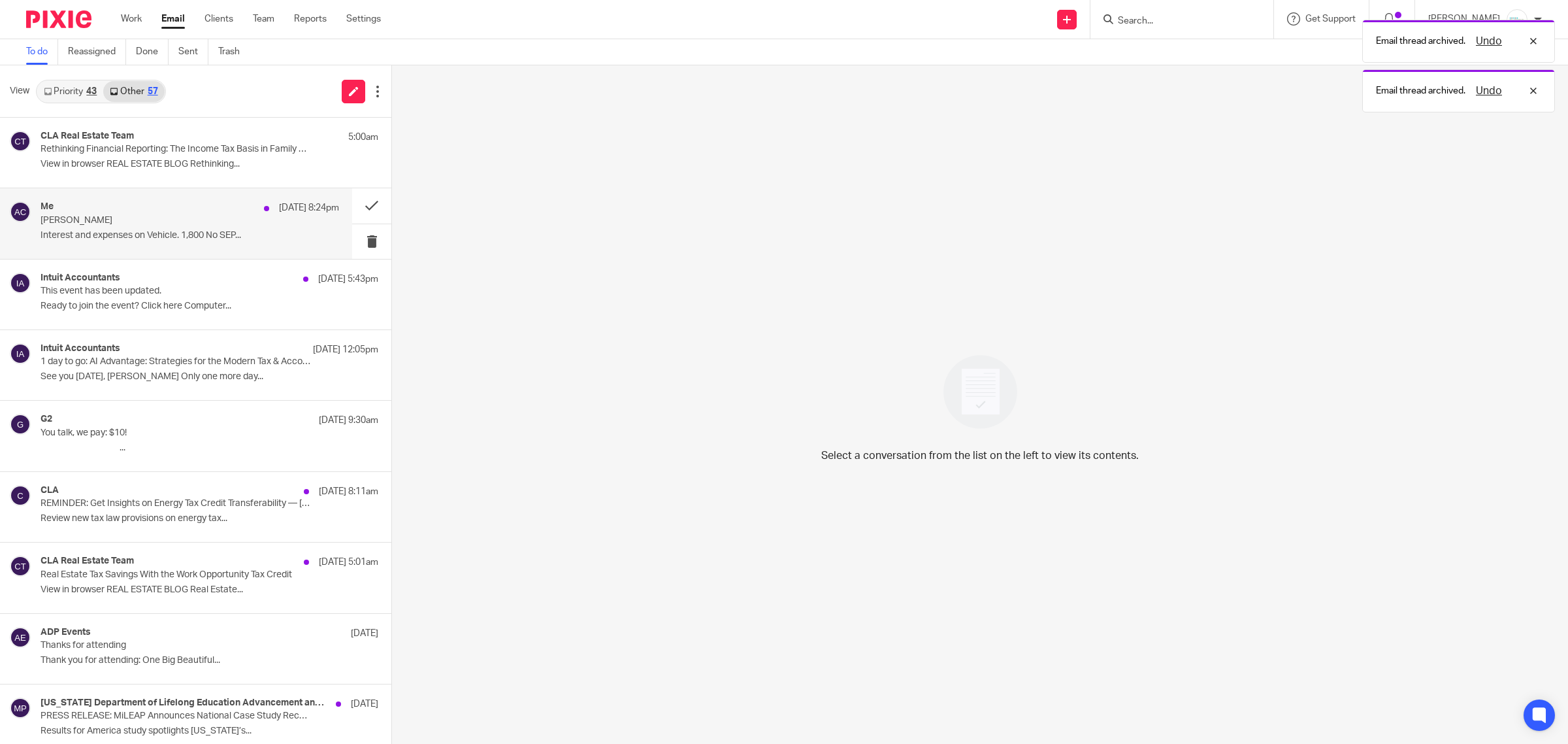
click at [157, 235] on p "Interest and expenses on Vehicle. 1,800 No SEP..." at bounding box center [190, 236] width 299 height 11
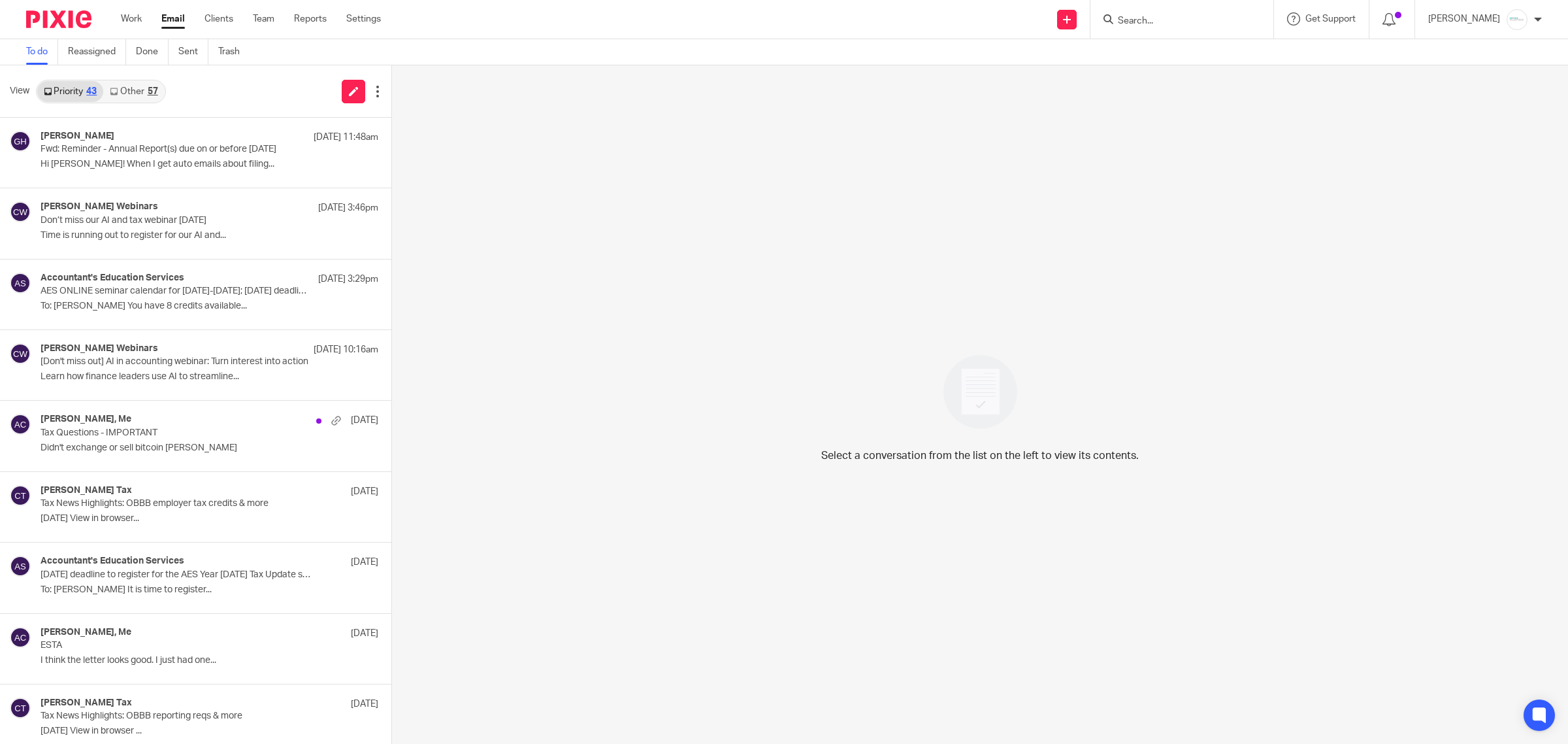
click at [1220, 19] on input "Search" at bounding box center [1175, 21] width 118 height 12
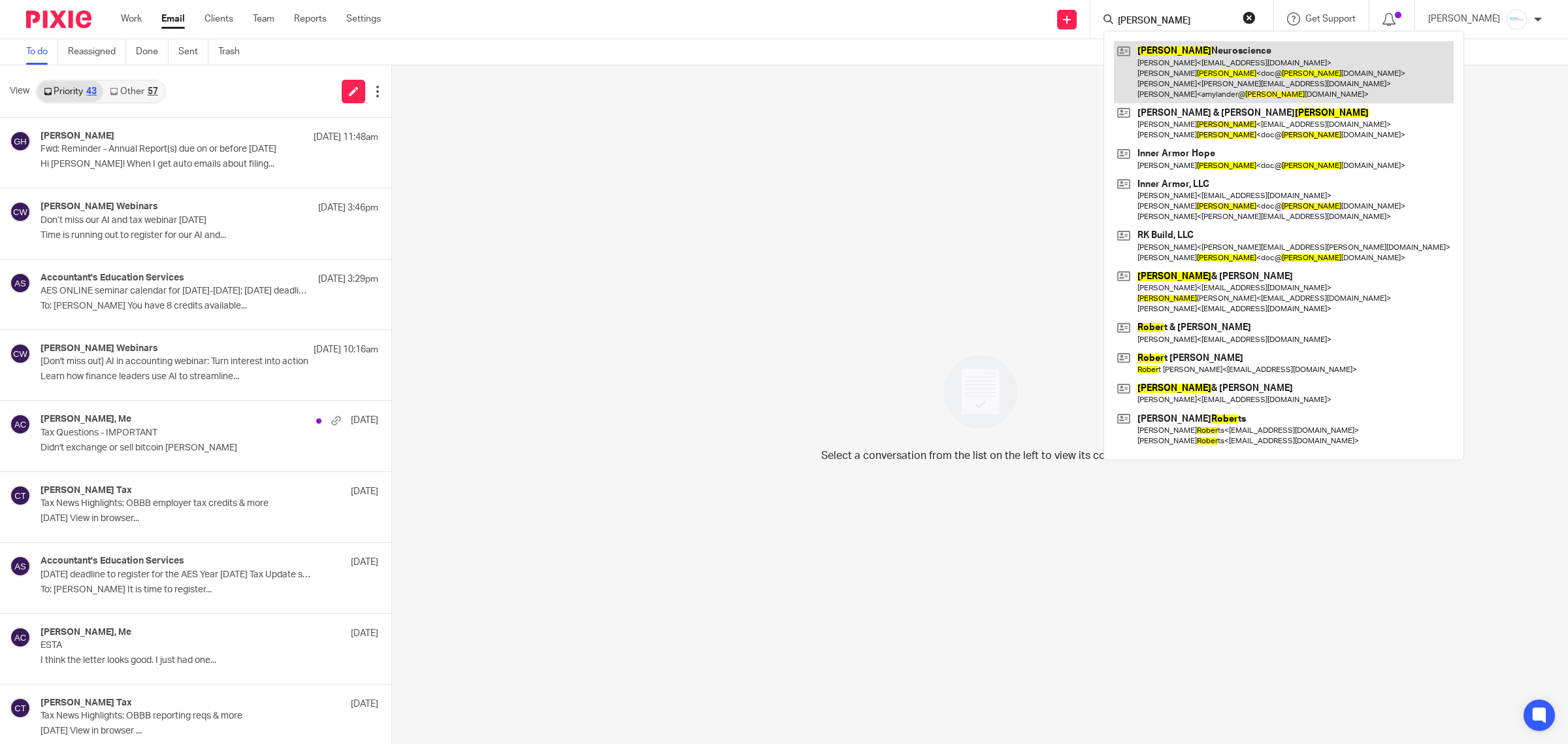
type input "royer"
click at [1217, 54] on link at bounding box center [1284, 72] width 340 height 62
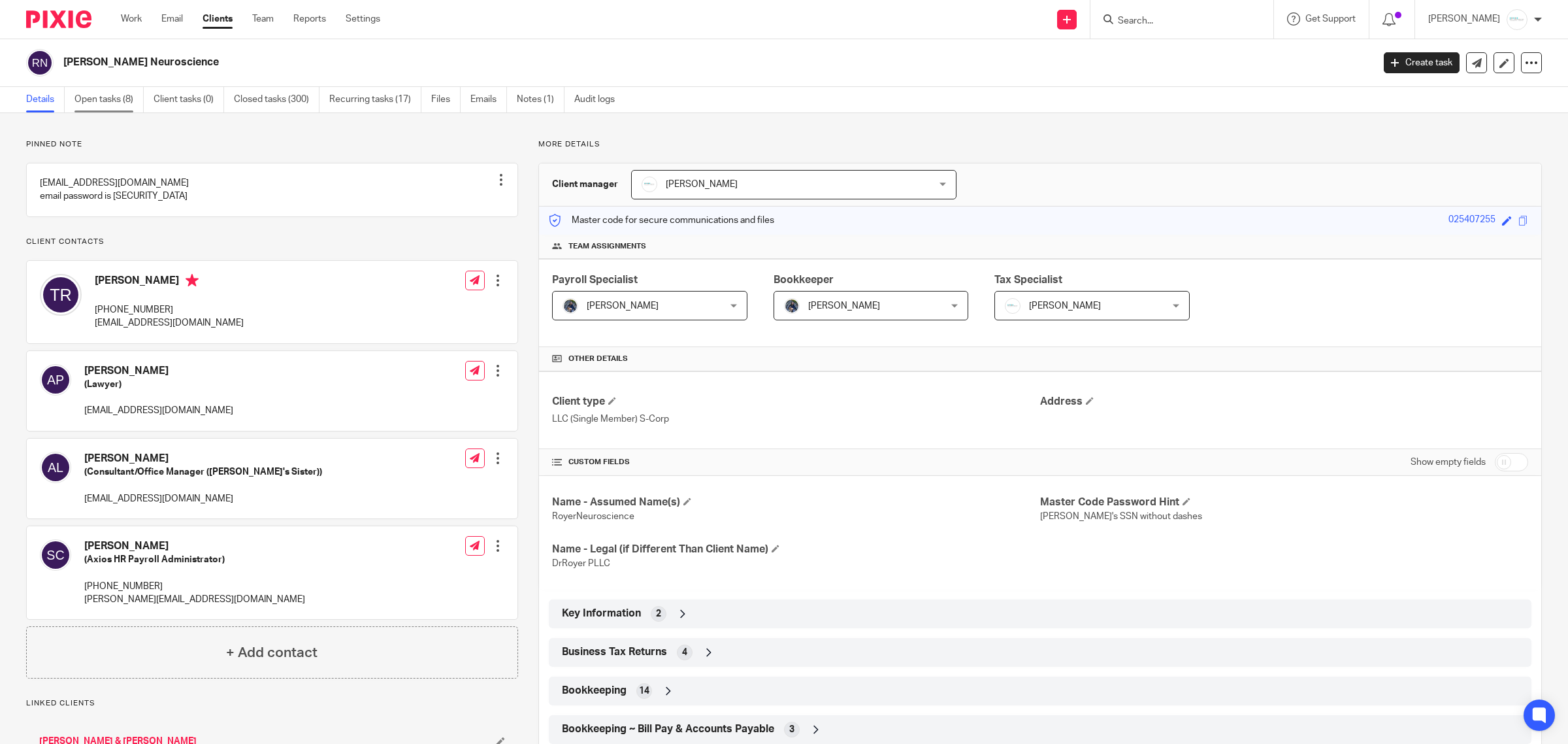
click at [108, 111] on link "Open tasks (8)" at bounding box center [109, 99] width 70 height 25
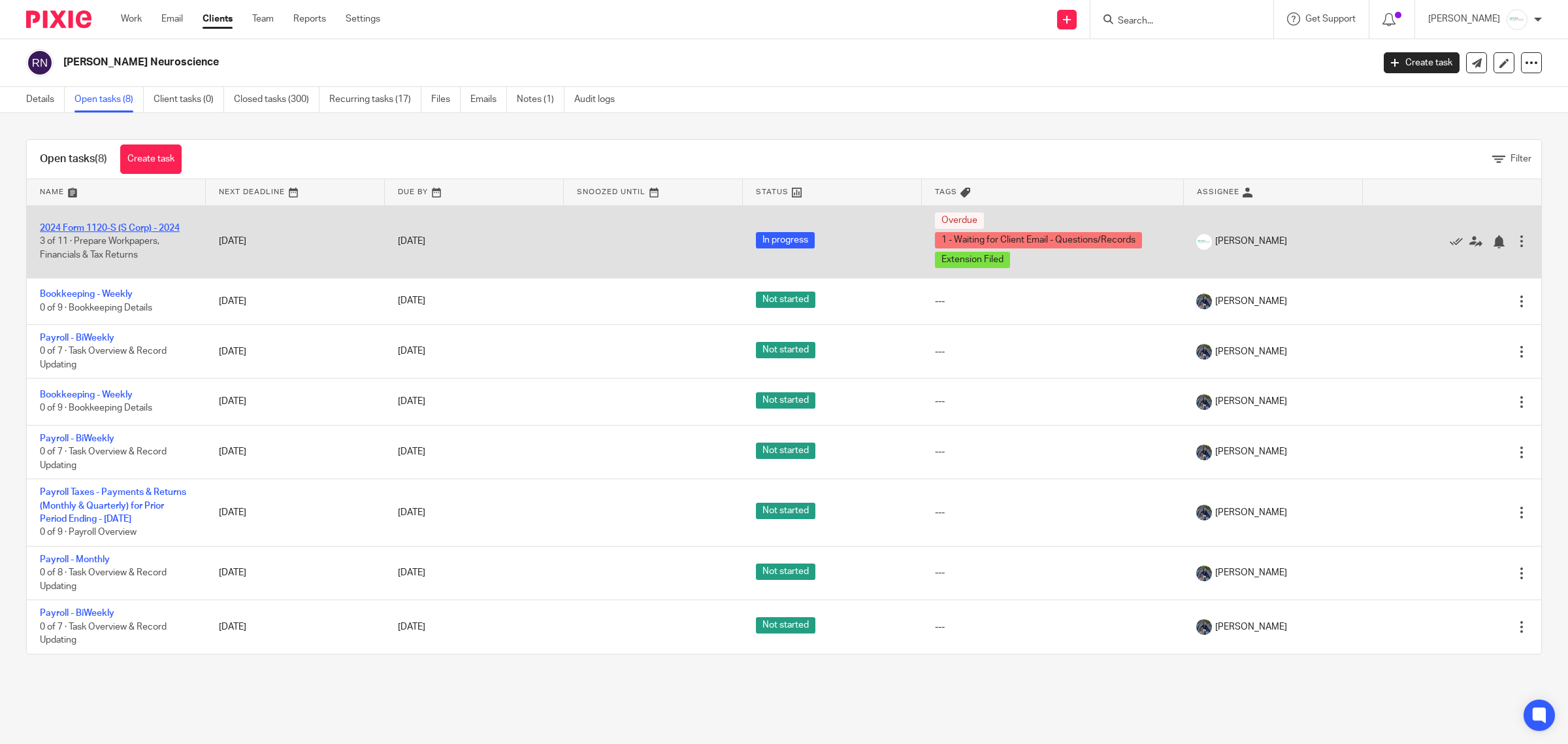
click at [122, 228] on link "2024 Form 1120-S (S Corp) - 2024" at bounding box center [110, 228] width 140 height 9
